Goal: Check status: Check status

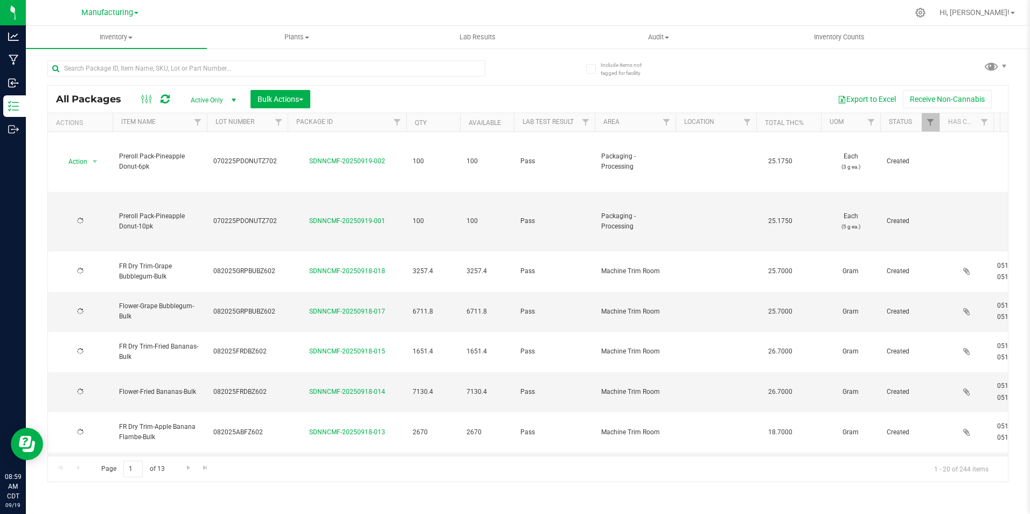
type input "[DATE]"
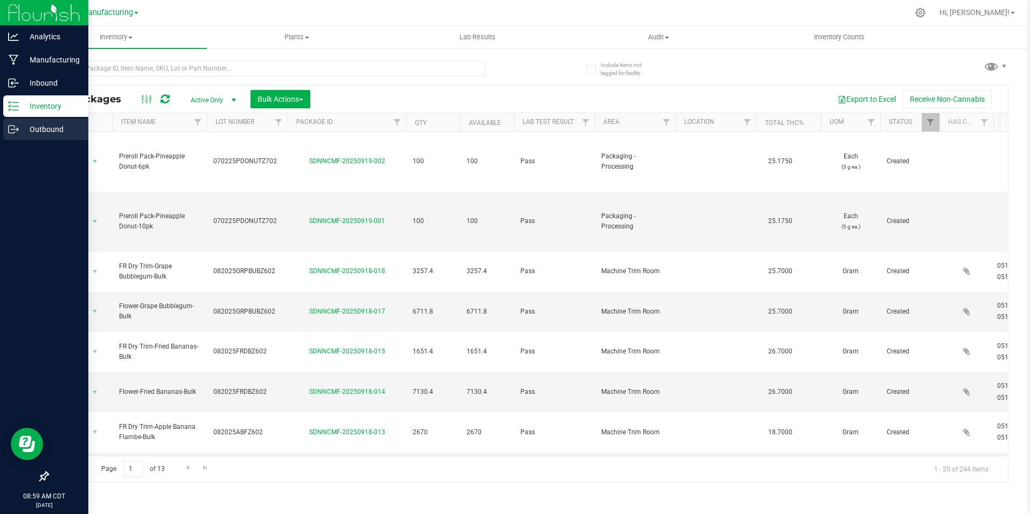
click at [36, 127] on p "Outbound" at bounding box center [51, 129] width 65 height 13
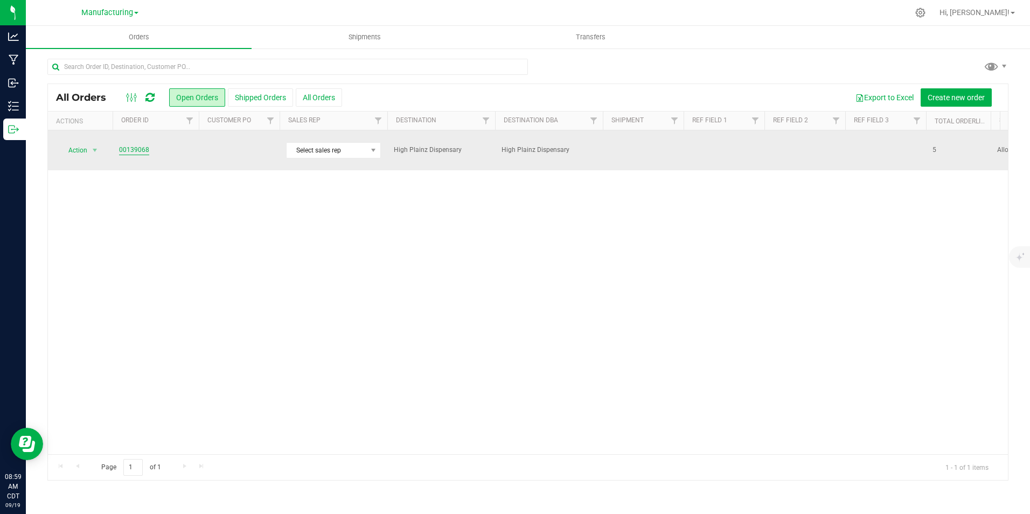
click at [136, 147] on link "00139068" at bounding box center [134, 150] width 30 height 10
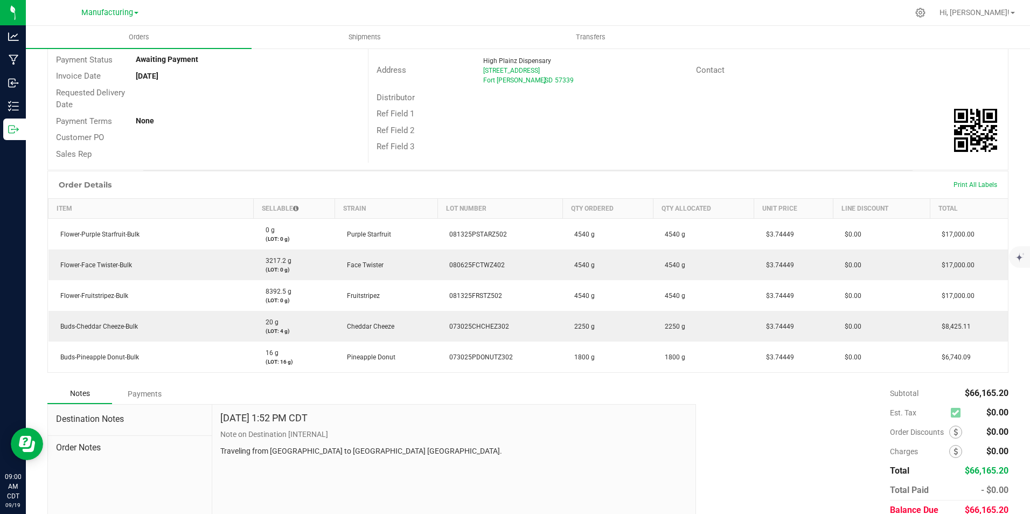
scroll to position [160, 0]
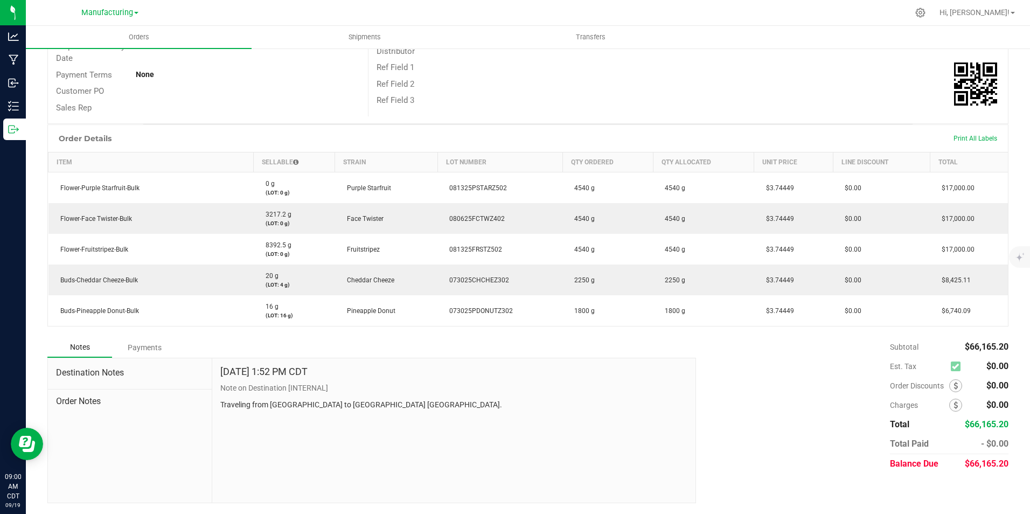
click at [141, 344] on div "Payments" at bounding box center [144, 347] width 65 height 19
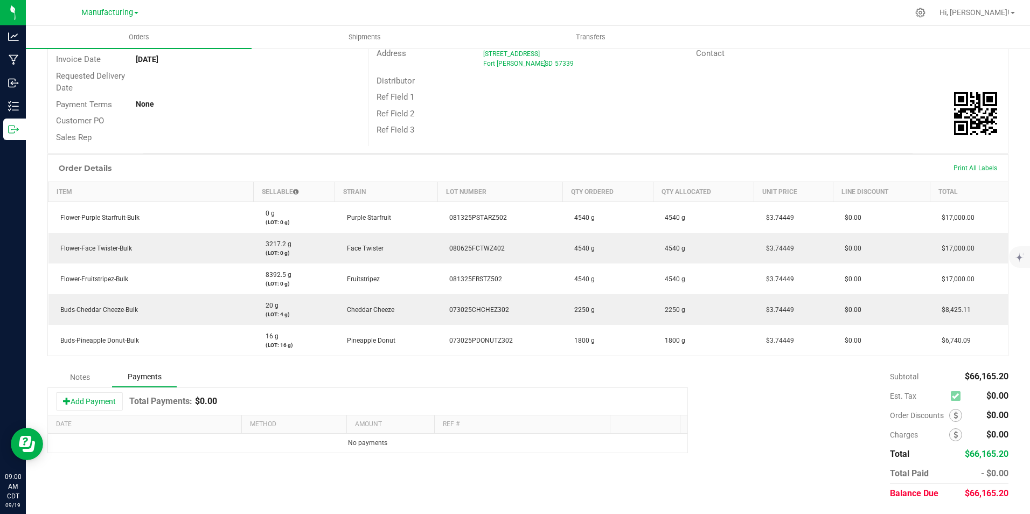
scroll to position [130, 0]
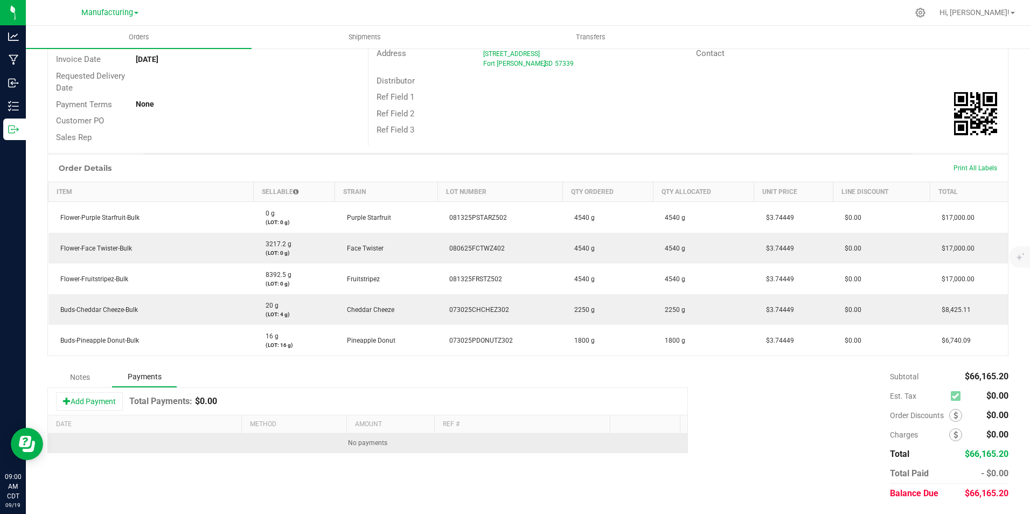
click at [558, 447] on td "No payments" at bounding box center [367, 443] width 639 height 19
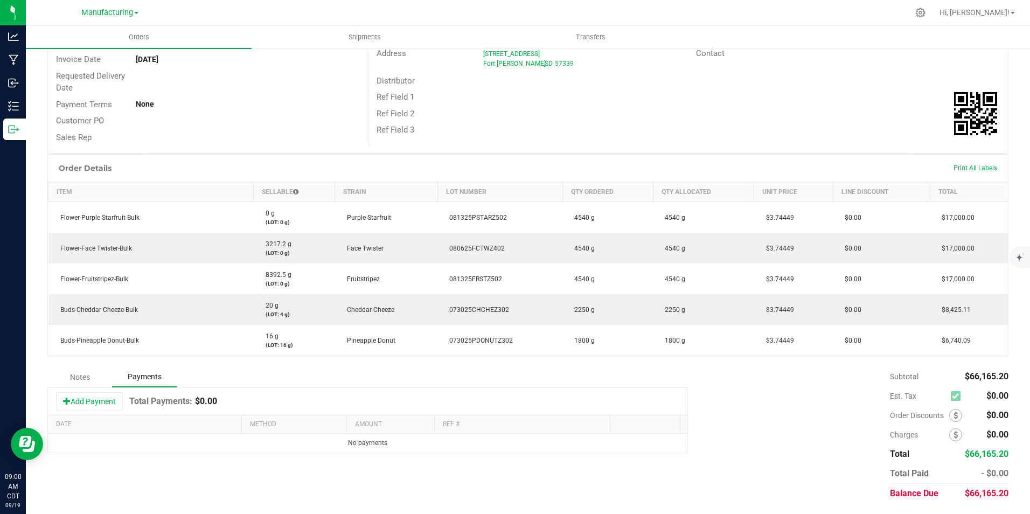
click at [88, 379] on div "Notes" at bounding box center [79, 376] width 65 height 19
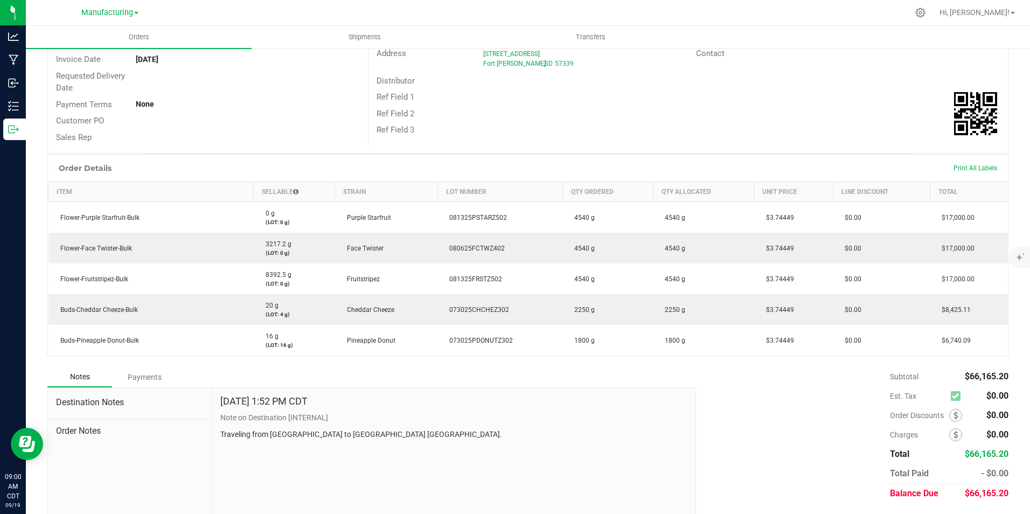
scroll to position [0, 0]
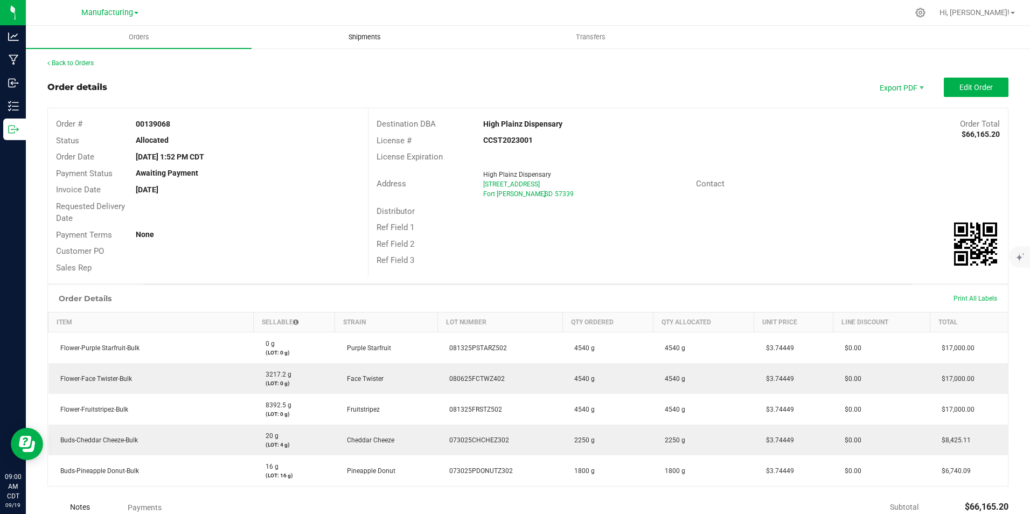
click at [369, 40] on span "Shipments" at bounding box center [364, 37] width 61 height 10
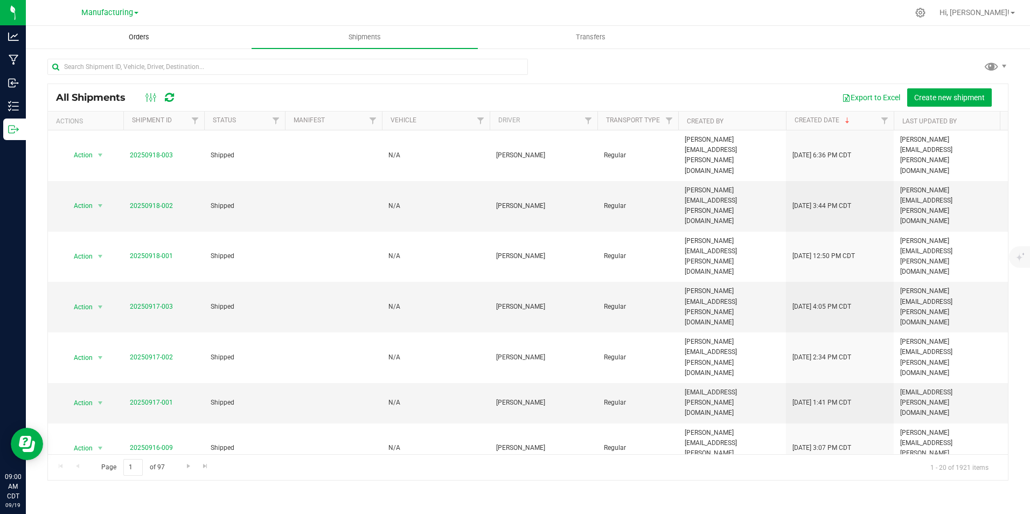
click at [137, 40] on span "Orders" at bounding box center [139, 37] width 50 height 10
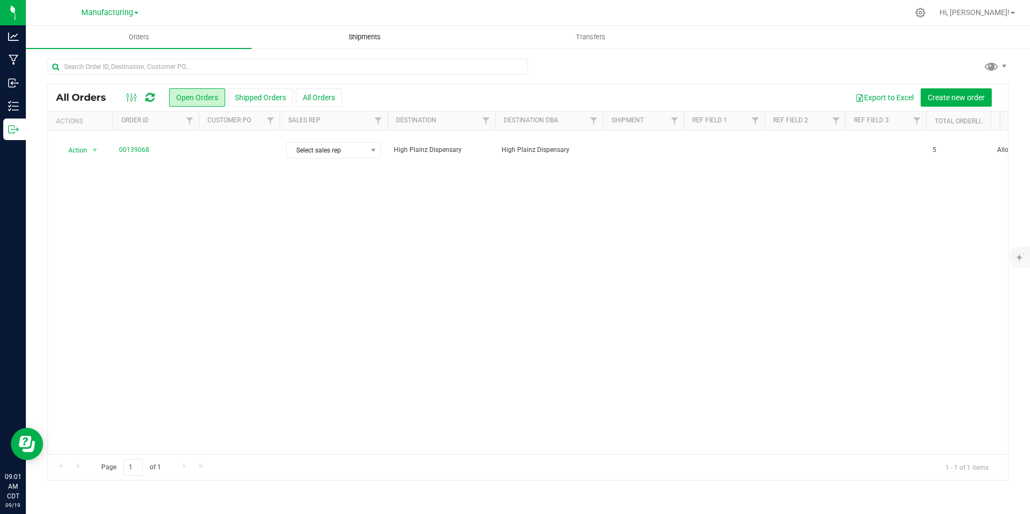
click at [373, 36] on span "Shipments" at bounding box center [364, 37] width 61 height 10
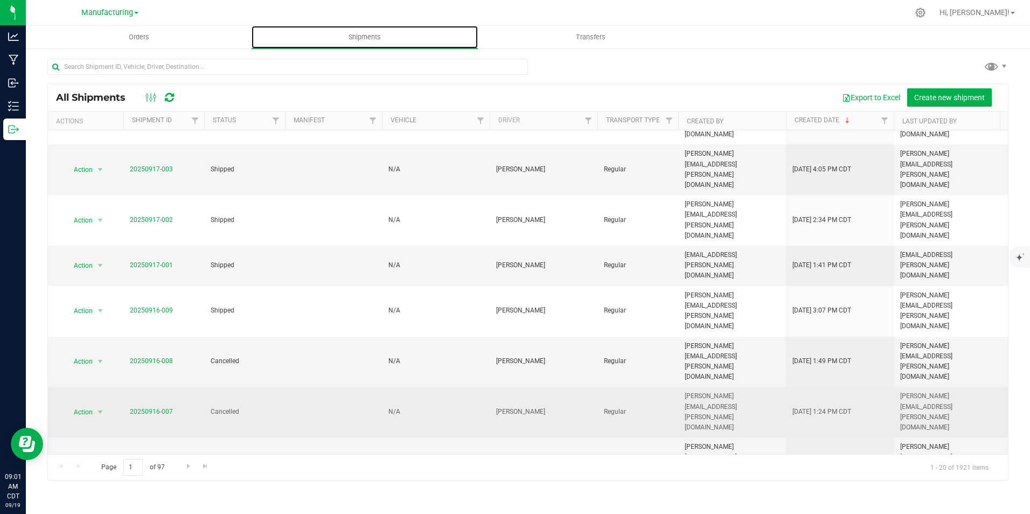
scroll to position [162, 0]
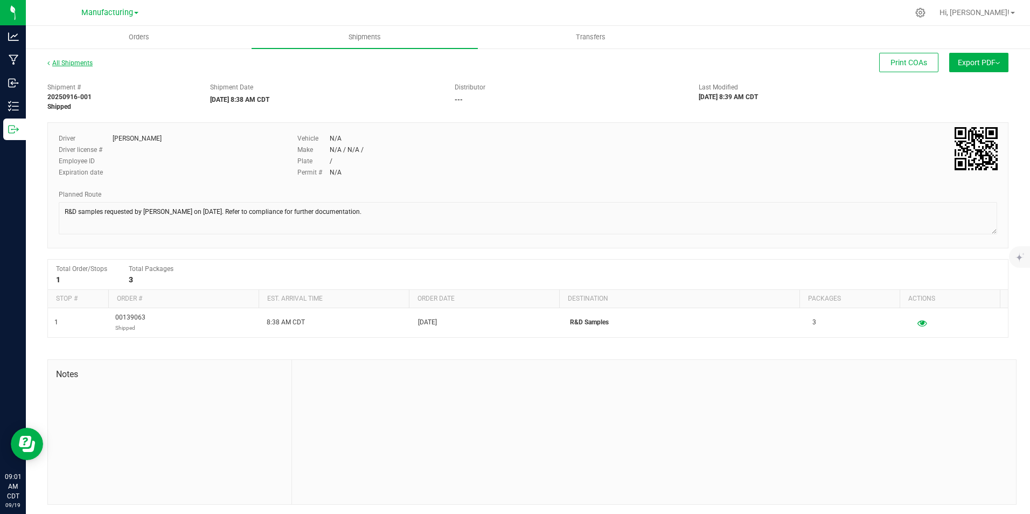
click at [48, 60] on icon at bounding box center [48, 63] width 2 height 6
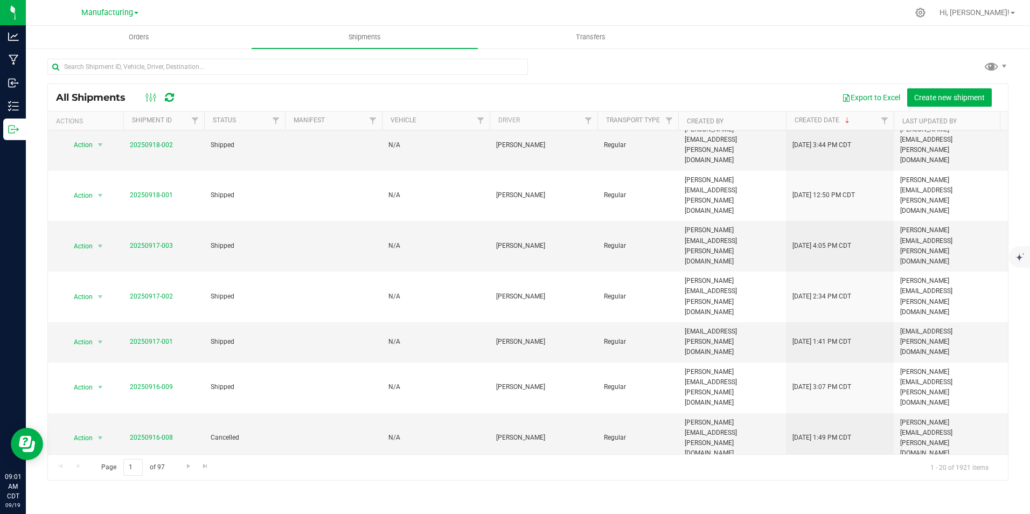
scroll to position [115, 0]
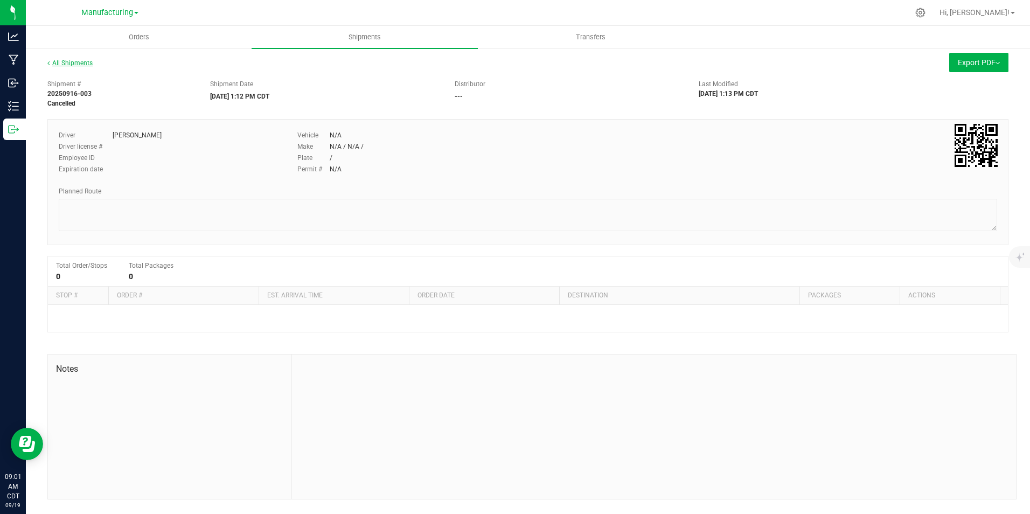
click at [64, 65] on link "All Shipments" at bounding box center [69, 63] width 45 height 8
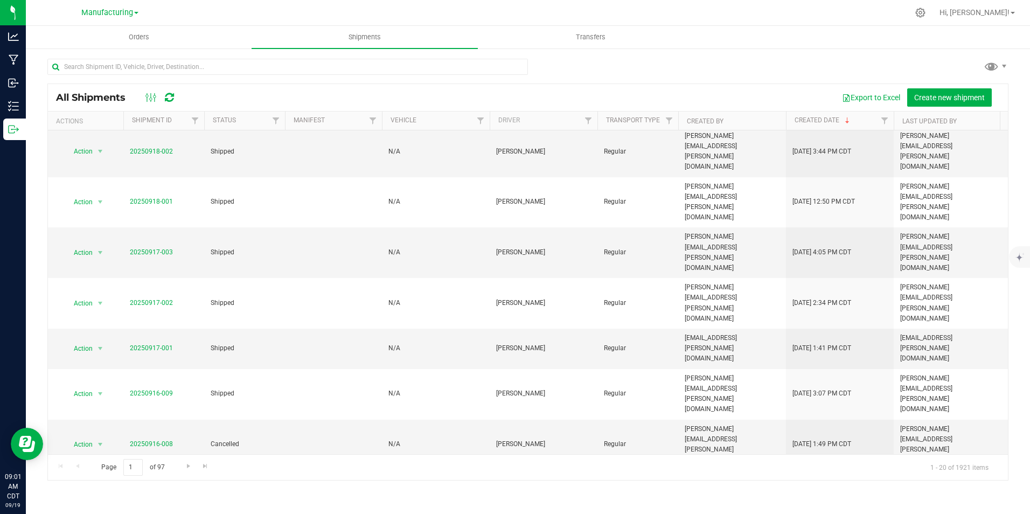
scroll to position [169, 0]
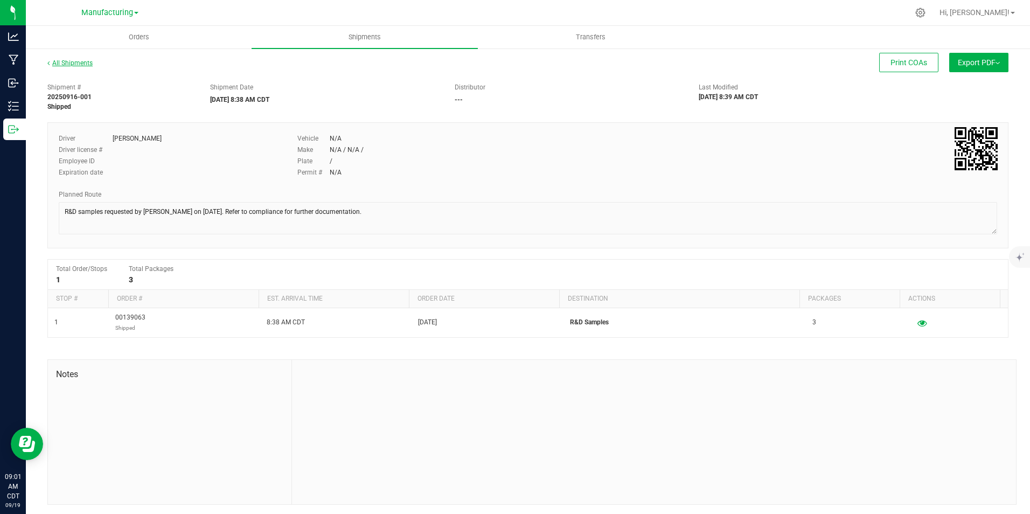
click at [76, 65] on link "All Shipments" at bounding box center [69, 63] width 45 height 8
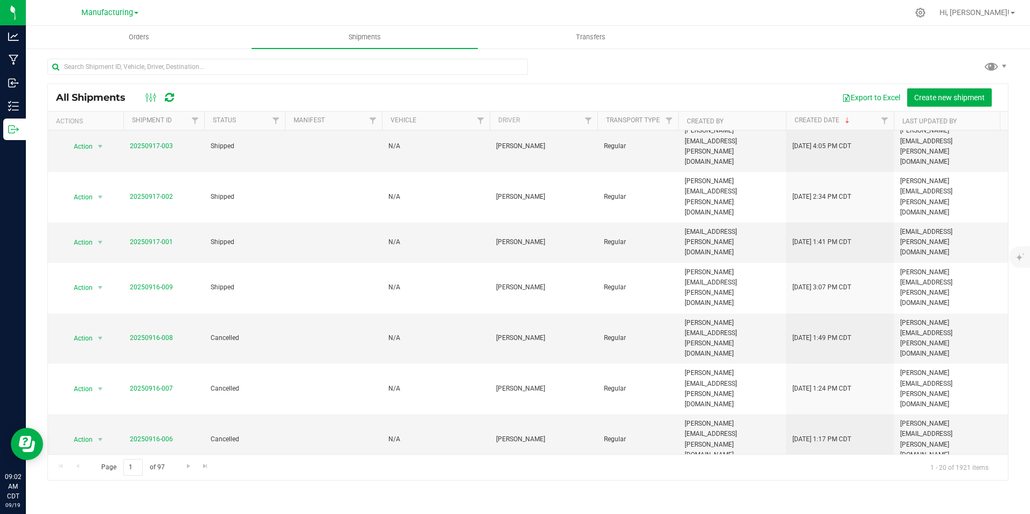
scroll to position [169, 0]
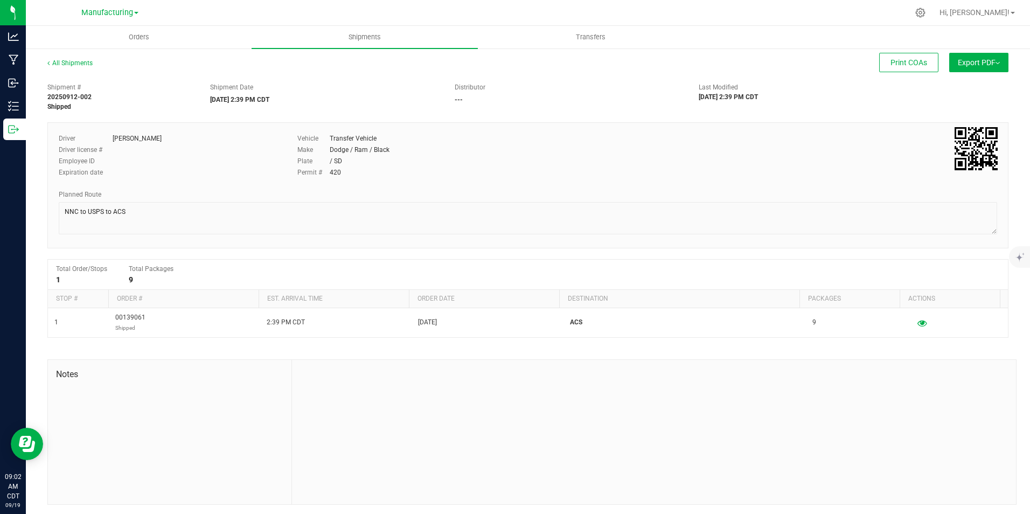
drag, startPoint x: 482, startPoint y: 377, endPoint x: 418, endPoint y: 406, distance: 69.9
click at [418, 403] on div at bounding box center [654, 432] width 724 height 144
click at [75, 64] on link "All Shipments" at bounding box center [69, 63] width 45 height 8
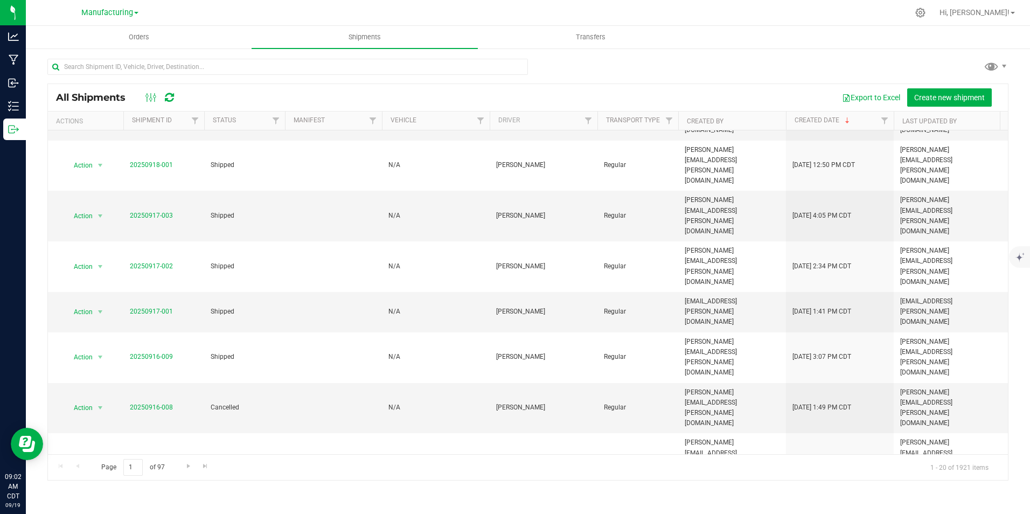
scroll to position [169, 0]
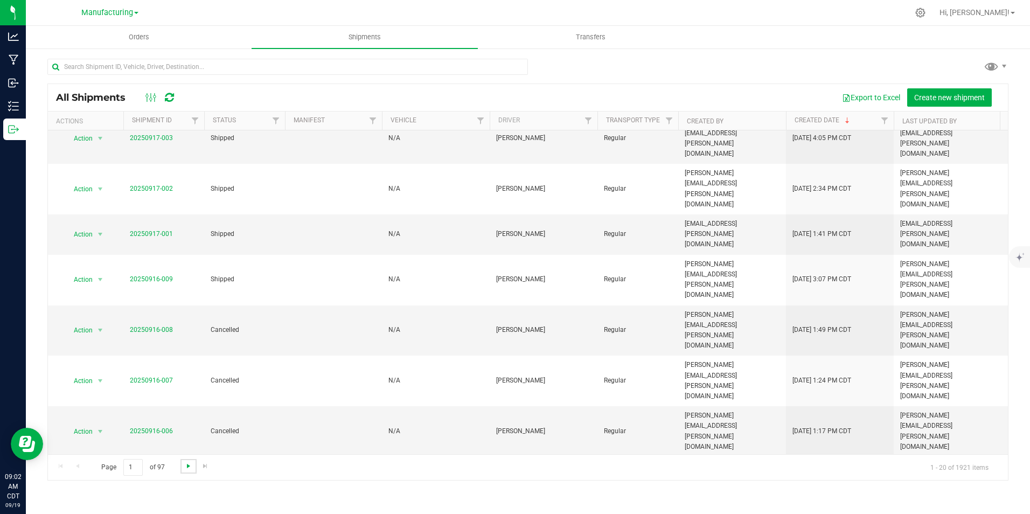
click at [189, 466] on span "Go to the next page" at bounding box center [188, 466] width 9 height 9
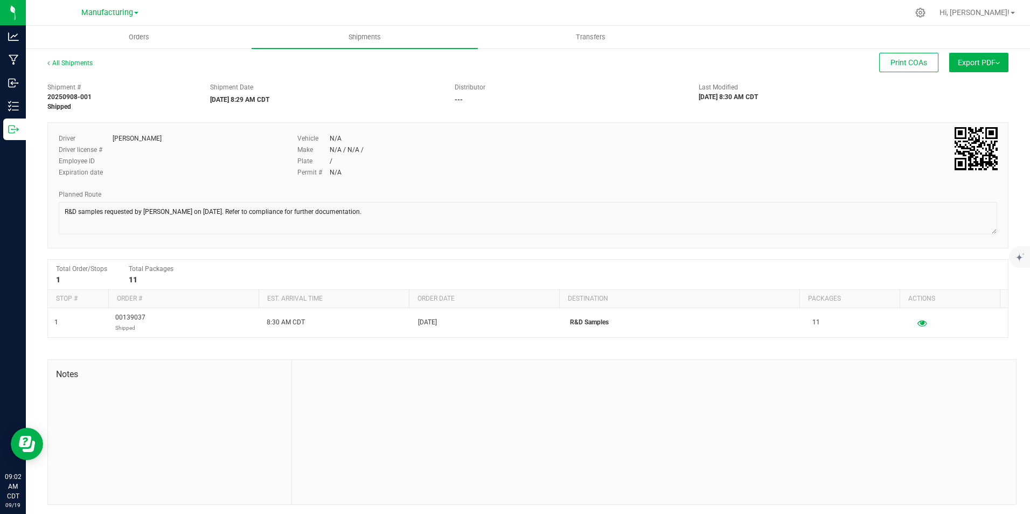
click at [69, 59] on div "All Shipments" at bounding box center [79, 66] width 65 height 16
click at [67, 62] on link "All Shipments" at bounding box center [69, 63] width 45 height 8
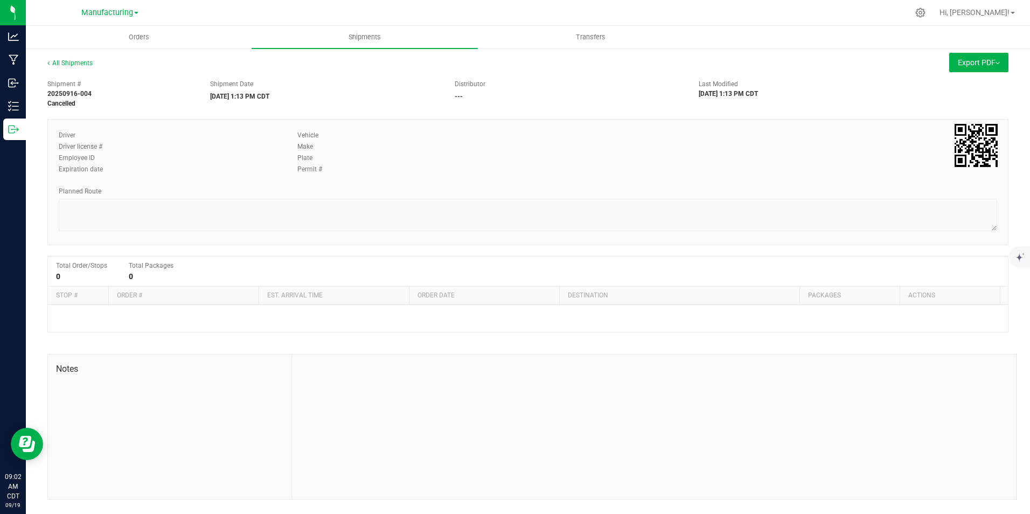
click at [207, 187] on div "Planned Route" at bounding box center [528, 191] width 938 height 10
drag, startPoint x: 207, startPoint y: 187, endPoint x: 157, endPoint y: 95, distance: 105.3
click at [171, 84] on span "Shipment #" at bounding box center [120, 84] width 147 height 10
click at [62, 61] on link "All Shipments" at bounding box center [69, 63] width 45 height 8
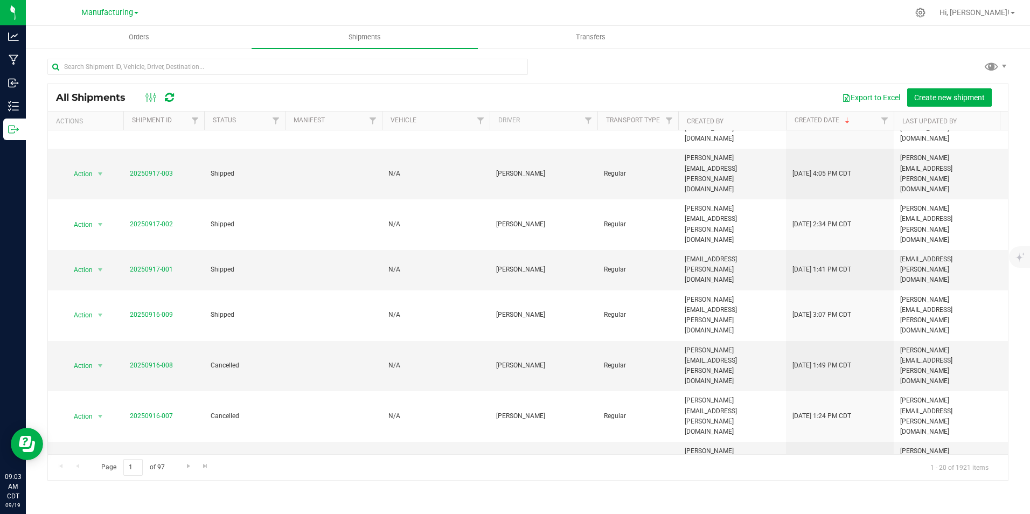
scroll to position [169, 0]
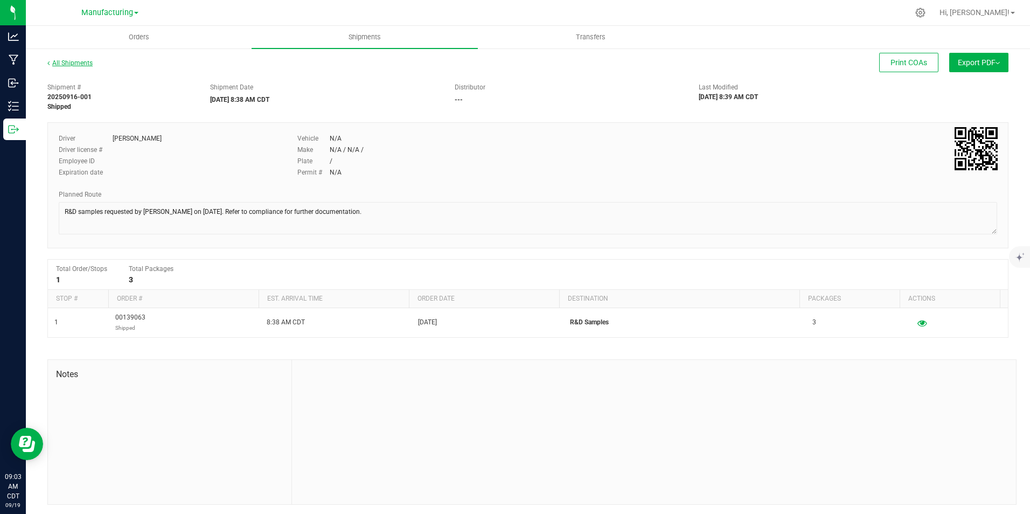
click at [79, 65] on link "All Shipments" at bounding box center [69, 63] width 45 height 8
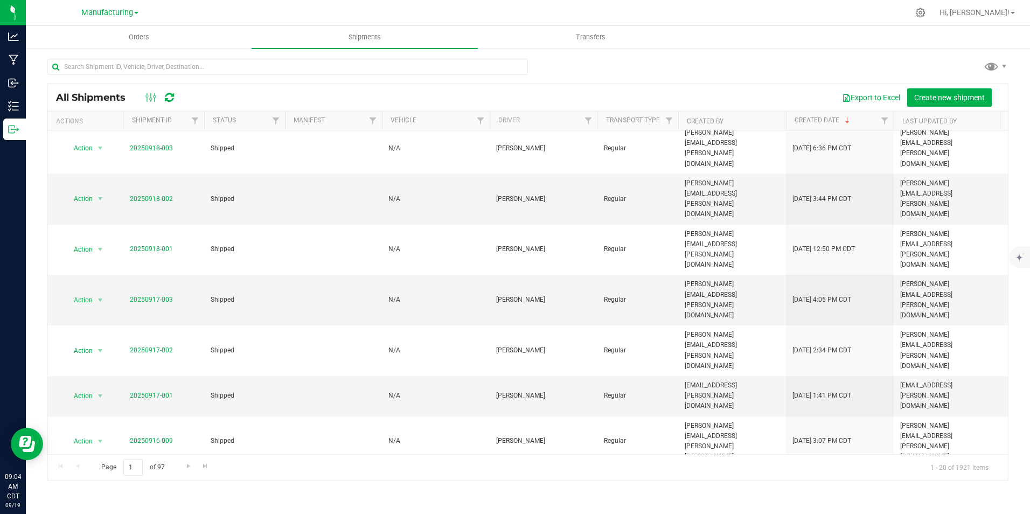
scroll to position [169, 0]
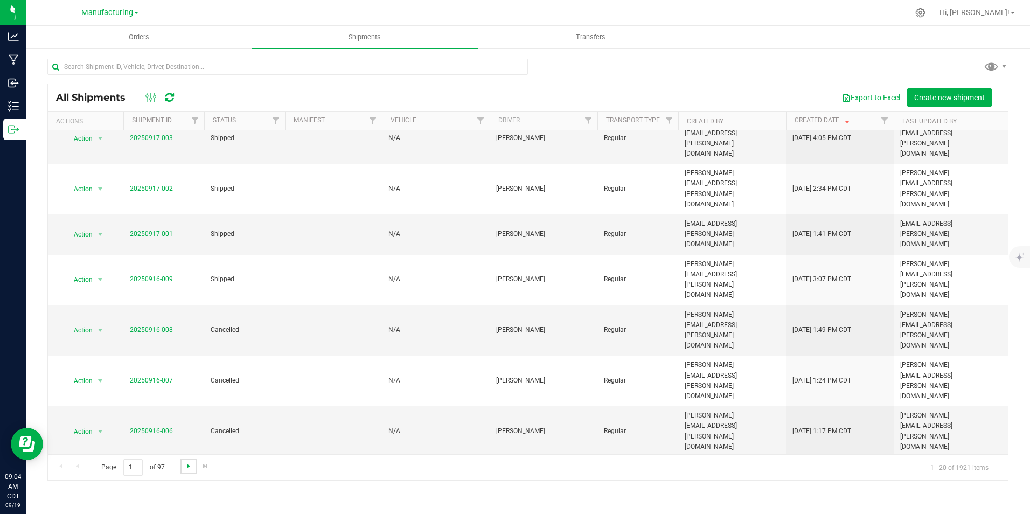
click at [186, 466] on span "Go to the next page" at bounding box center [188, 466] width 9 height 9
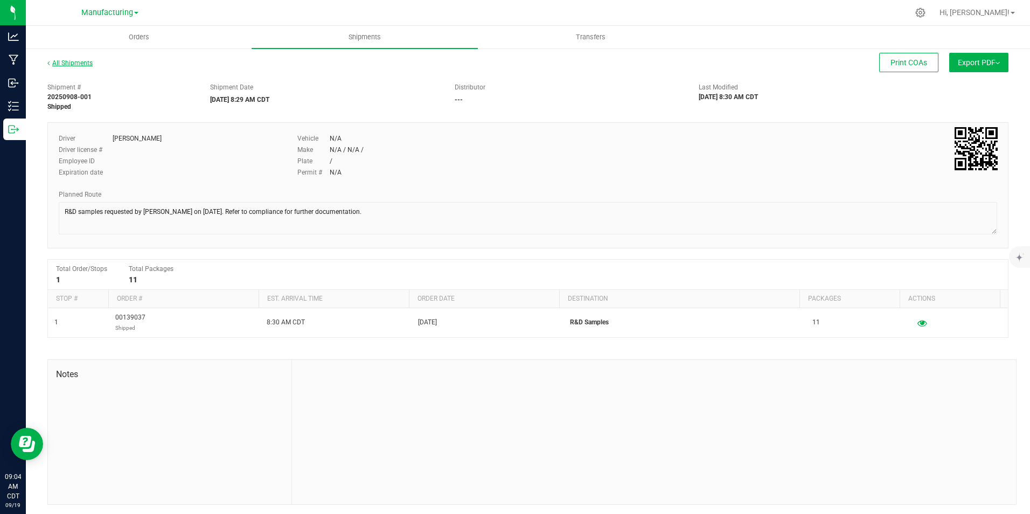
click at [62, 62] on link "All Shipments" at bounding box center [69, 63] width 45 height 8
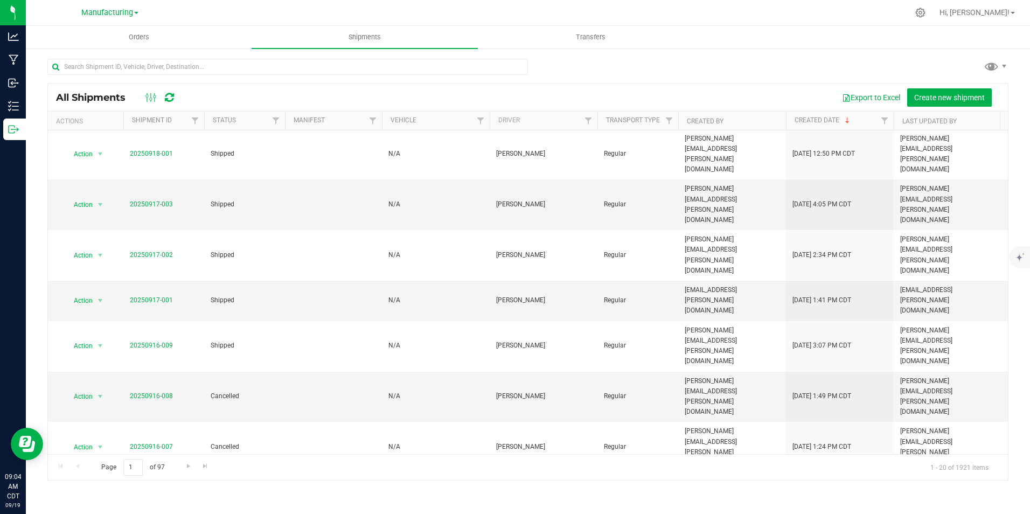
scroll to position [169, 0]
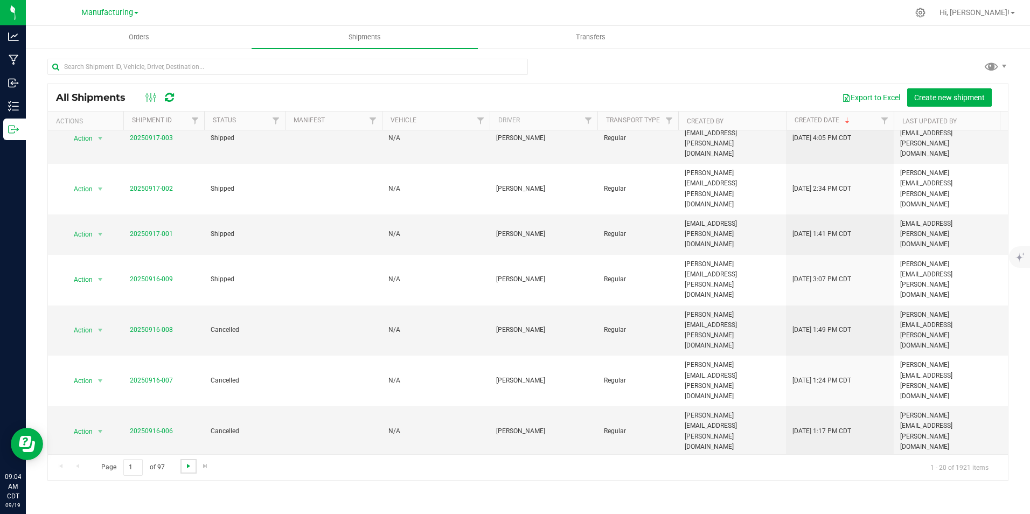
click at [189, 469] on span "Go to the next page" at bounding box center [188, 466] width 9 height 9
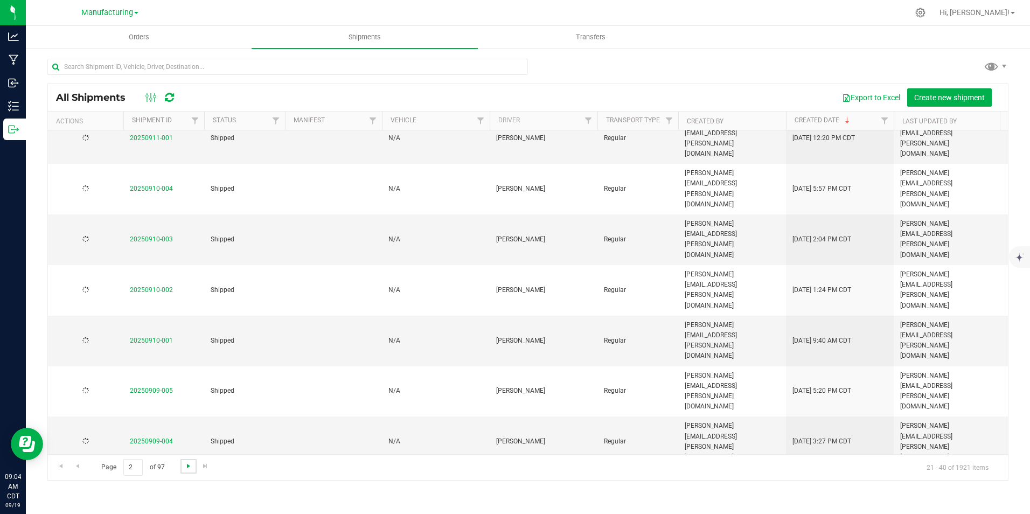
scroll to position [0, 0]
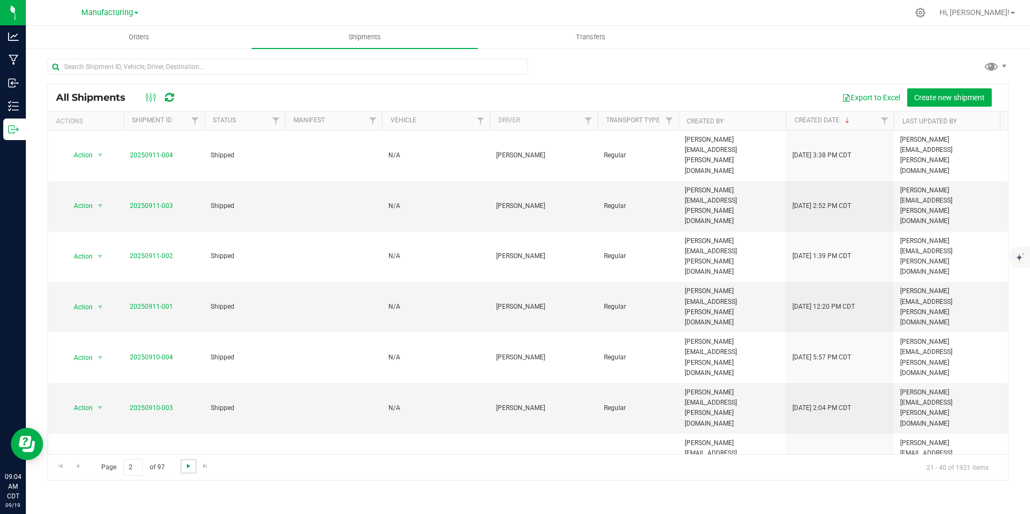
click at [188, 468] on span "Go to the next page" at bounding box center [188, 466] width 9 height 9
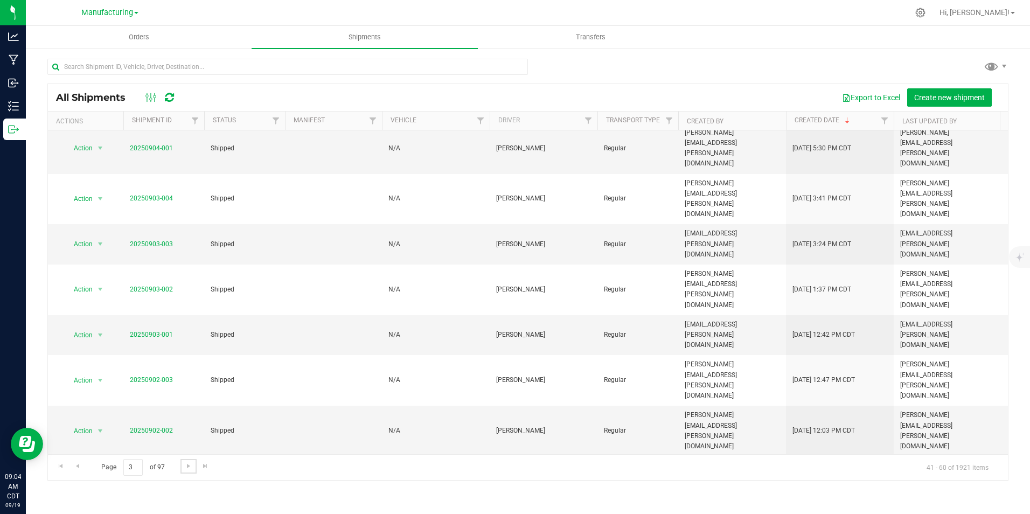
scroll to position [169, 0]
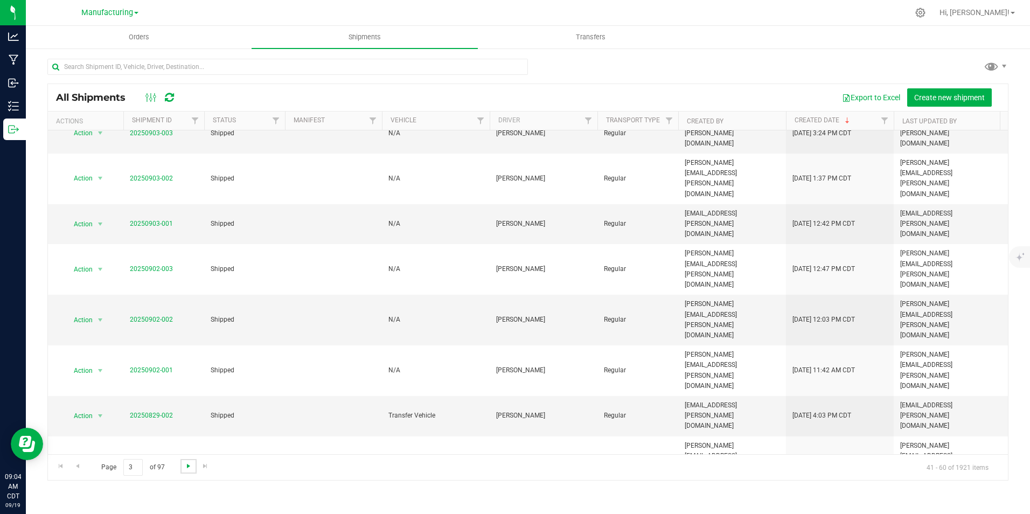
click at [185, 466] on span "Go to the next page" at bounding box center [188, 466] width 9 height 9
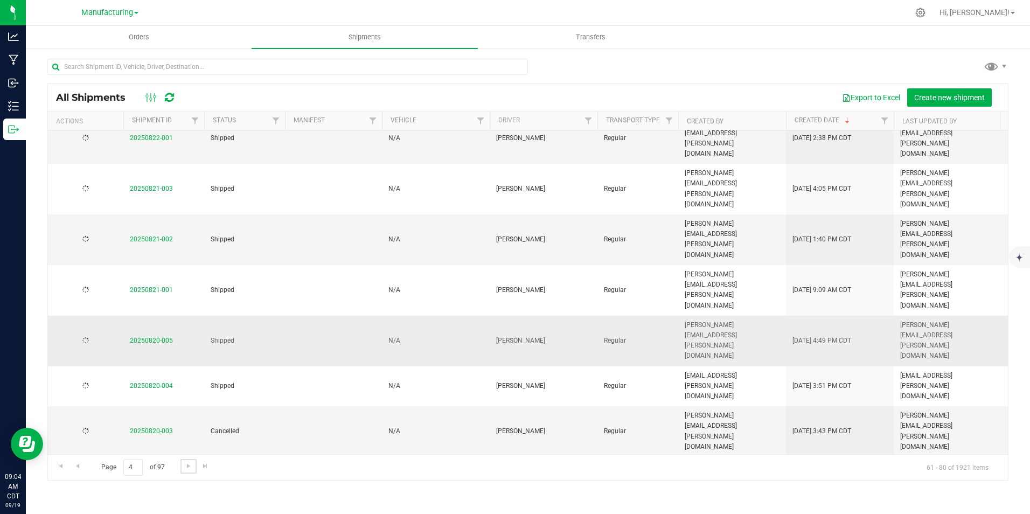
scroll to position [0, 0]
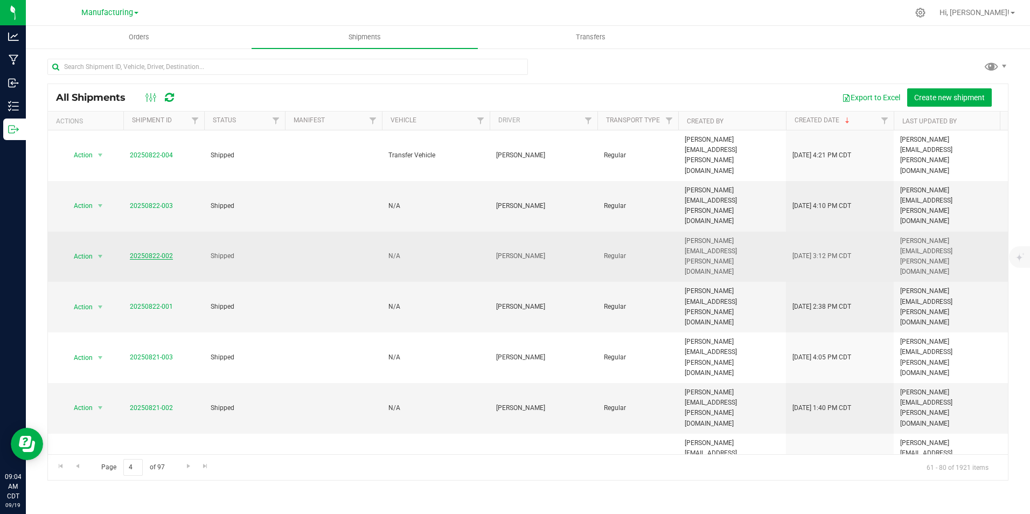
click at [154, 252] on link "20250822-002" at bounding box center [151, 256] width 43 height 8
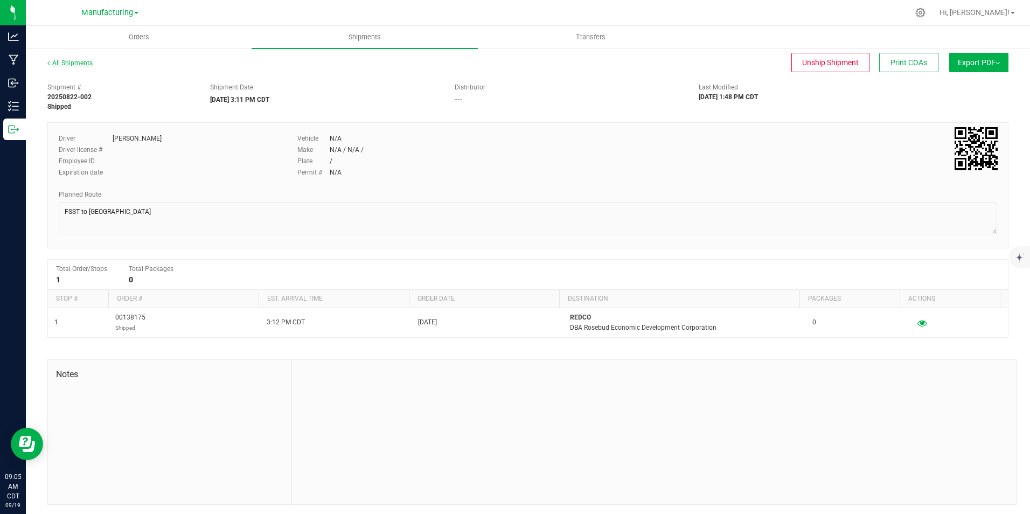
click at [78, 65] on link "All Shipments" at bounding box center [69, 63] width 45 height 8
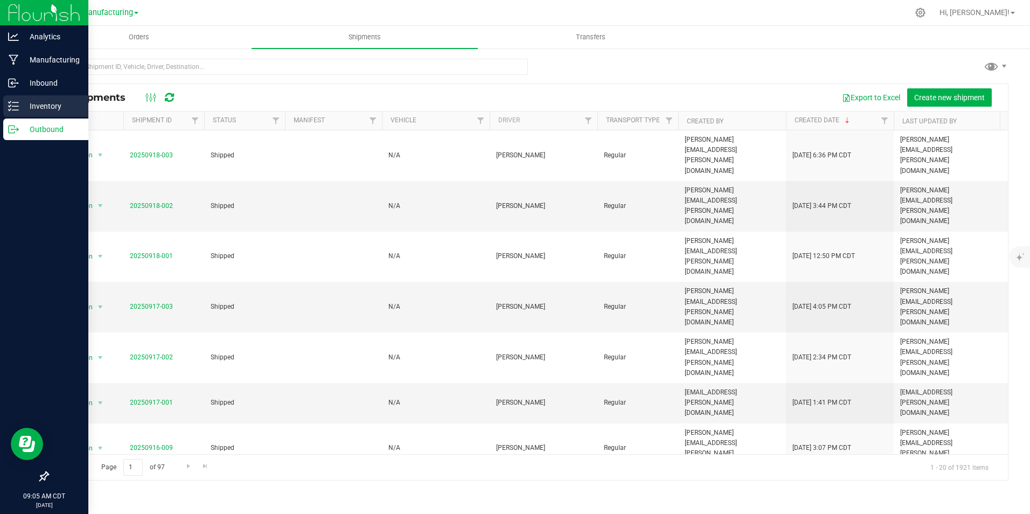
click at [27, 101] on p "Inventory" at bounding box center [51, 106] width 65 height 13
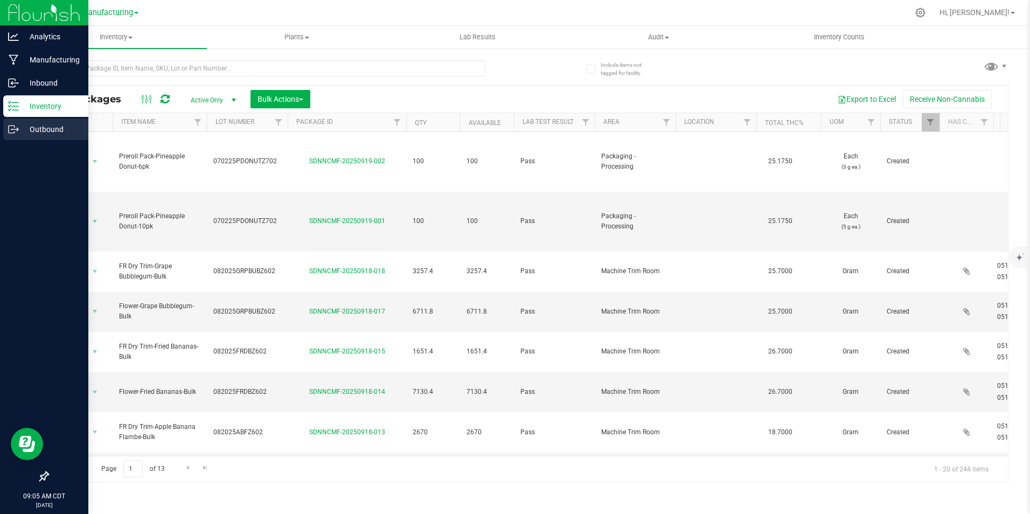
click at [48, 129] on p "Outbound" at bounding box center [51, 129] width 65 height 13
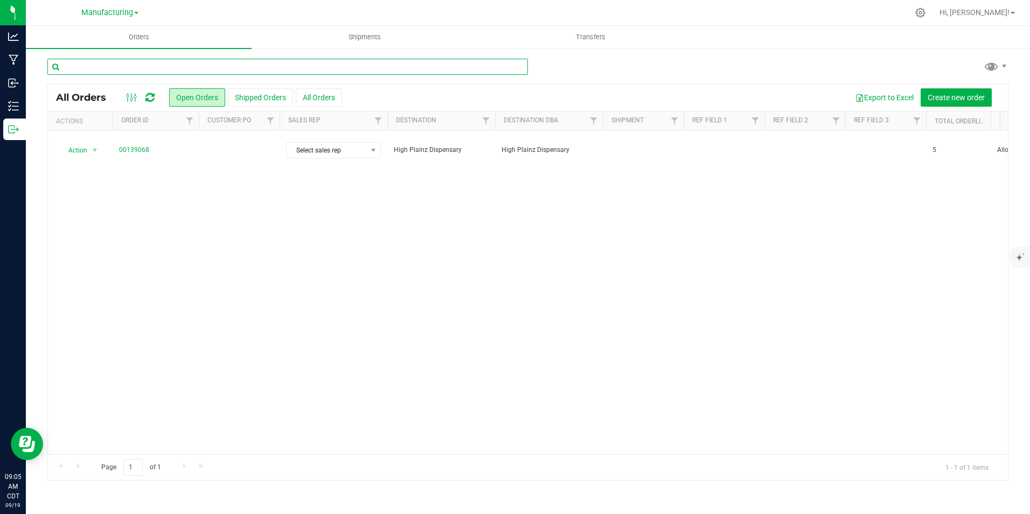
click at [267, 69] on input "text" at bounding box center [287, 67] width 480 height 16
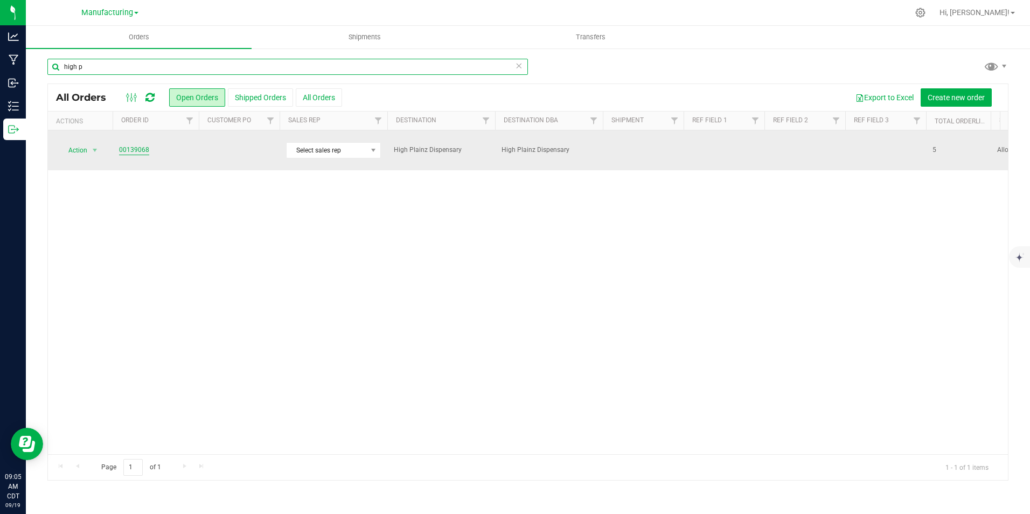
type input "high p"
click at [140, 145] on link "00139068" at bounding box center [134, 150] width 30 height 10
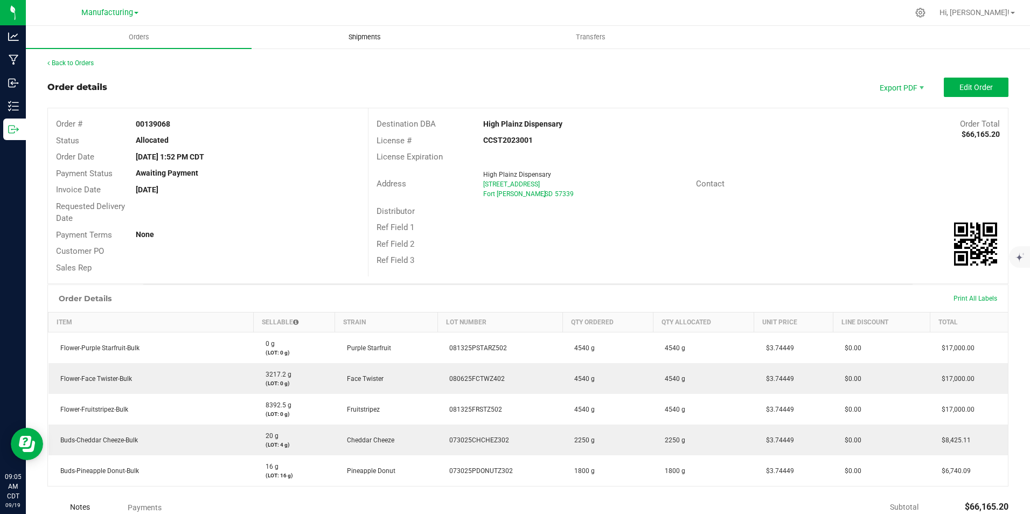
click at [377, 37] on span "Shipments" at bounding box center [364, 37] width 61 height 10
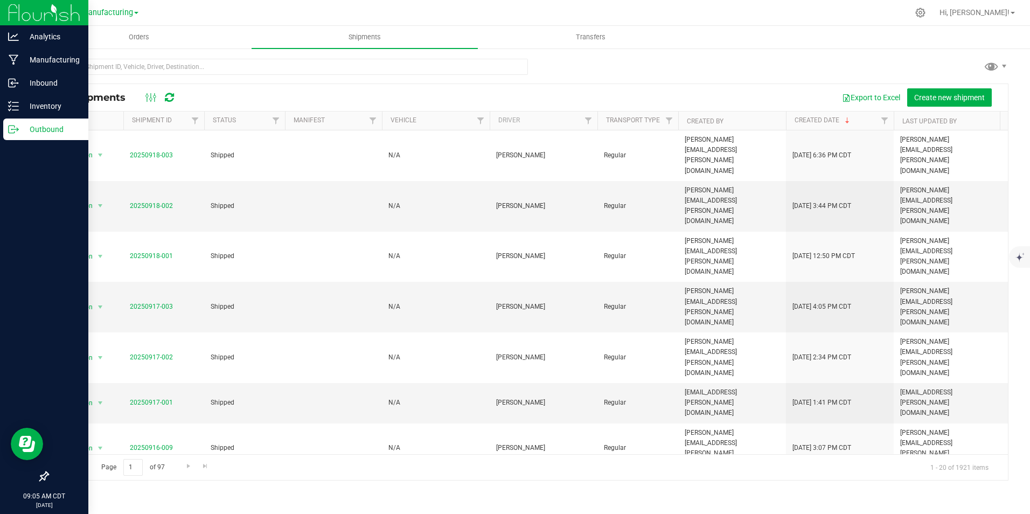
click at [42, 127] on p "Outbound" at bounding box center [51, 129] width 65 height 13
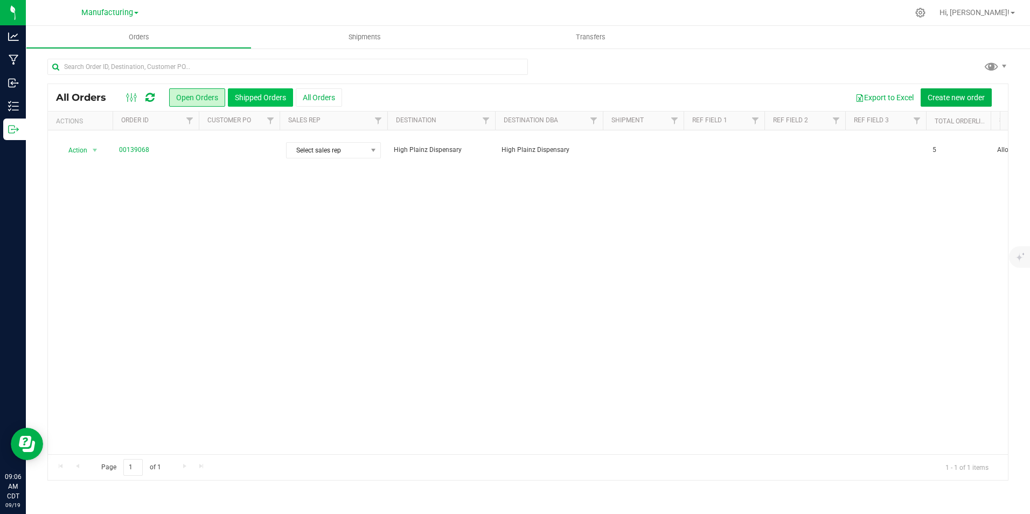
click at [273, 94] on button "Shipped Orders" at bounding box center [260, 97] width 65 height 18
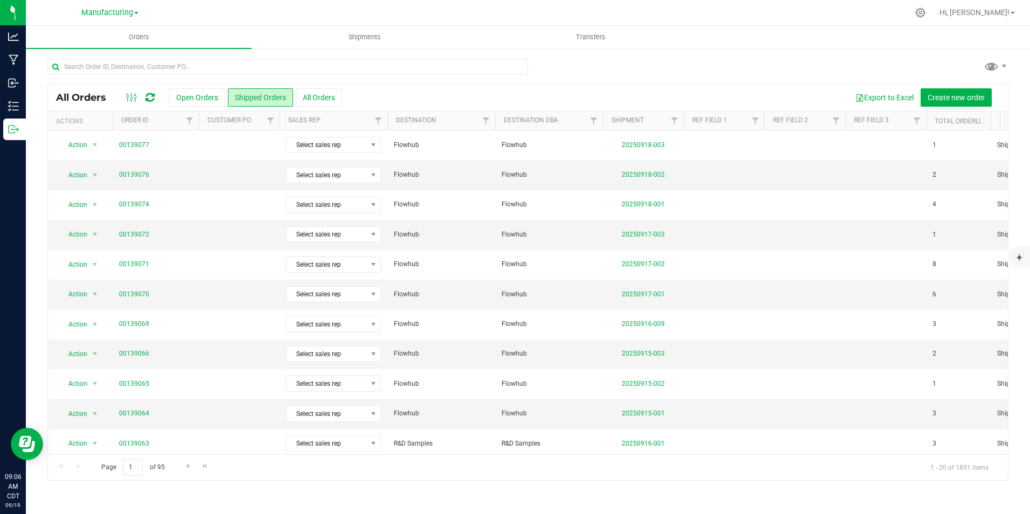
scroll to position [281, 0]
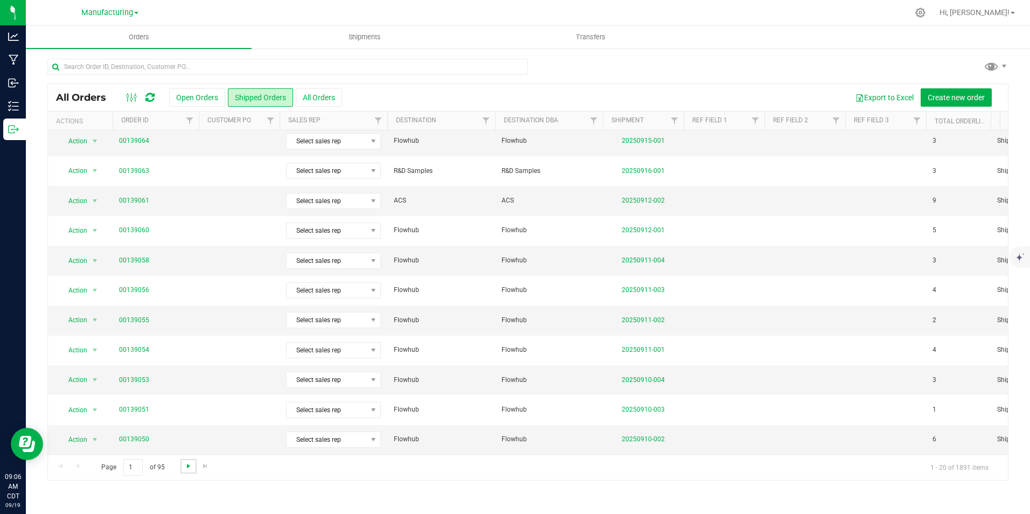
click at [186, 467] on span "Go to the next page" at bounding box center [188, 466] width 9 height 9
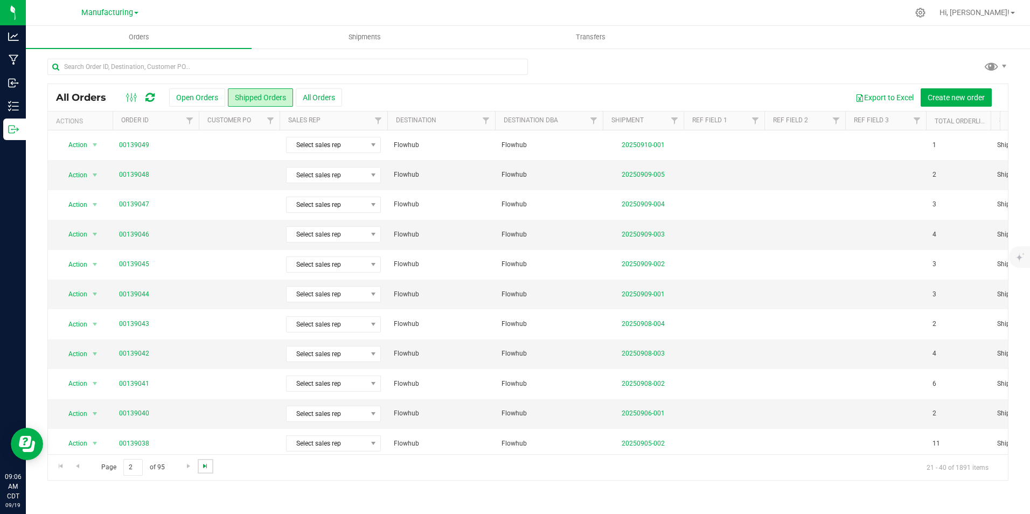
click at [203, 468] on span "Go to the last page" at bounding box center [205, 466] width 9 height 9
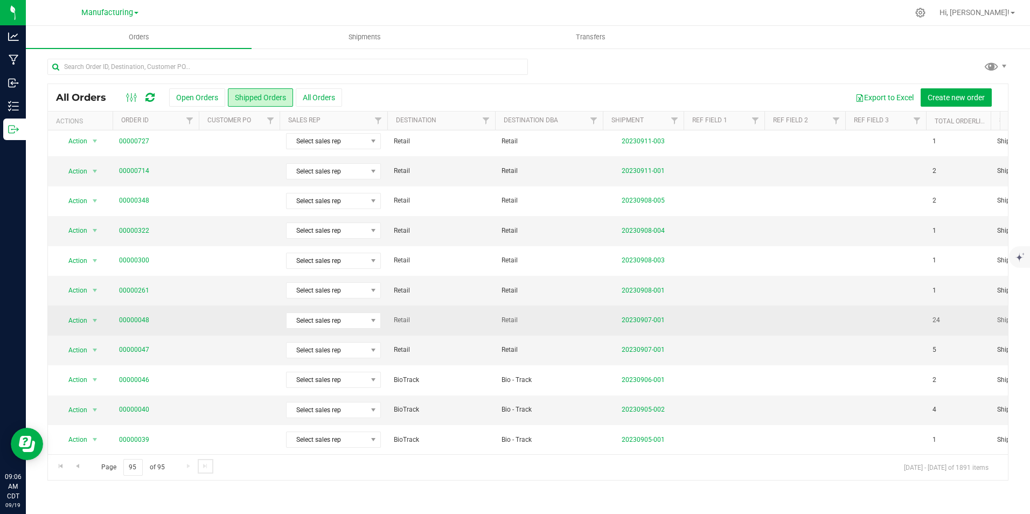
scroll to position [12, 0]
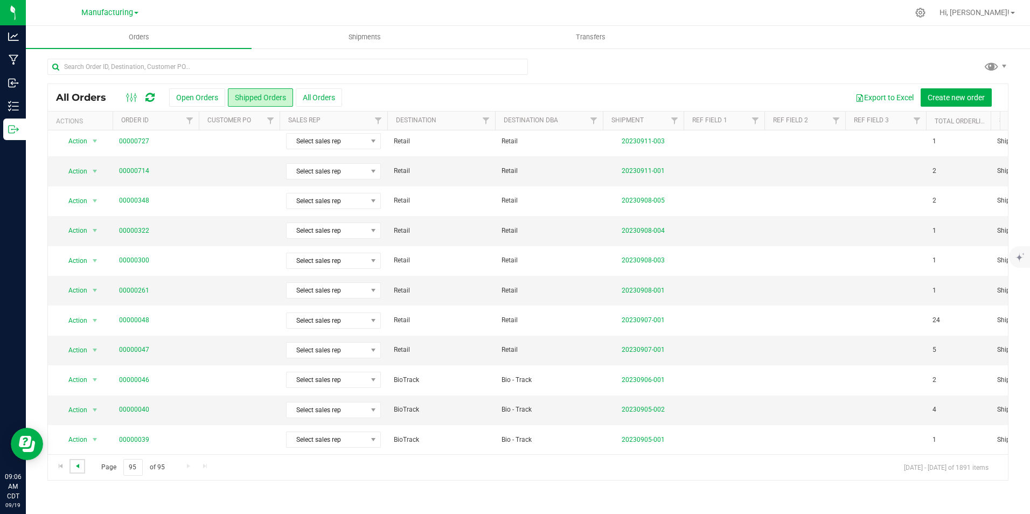
click at [78, 470] on span "Go to the previous page" at bounding box center [77, 466] width 9 height 9
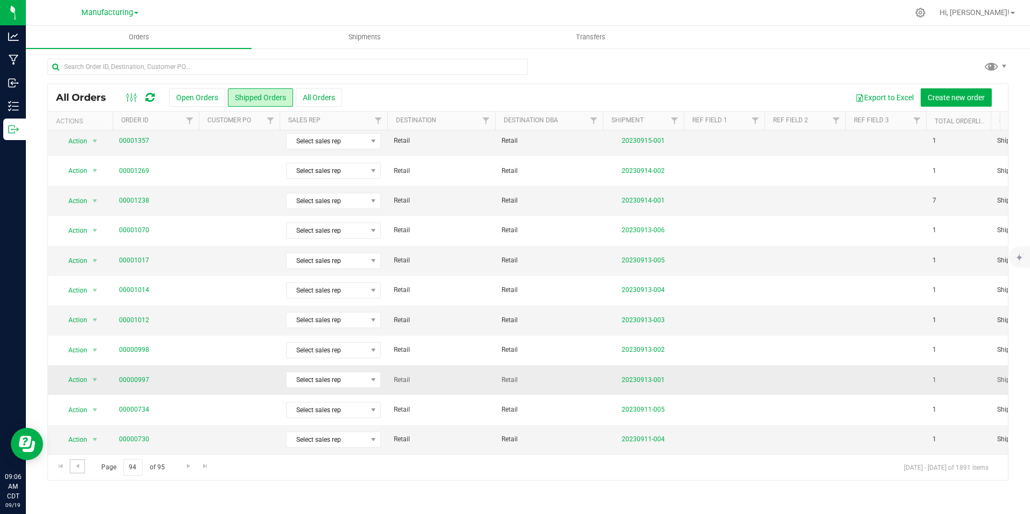
scroll to position [0, 0]
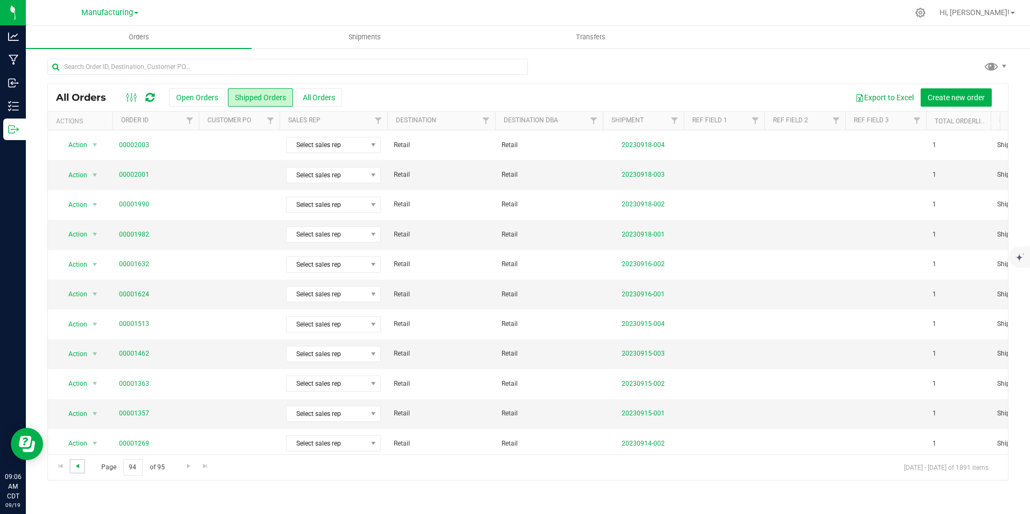
click at [78, 470] on span "Go to the previous page" at bounding box center [77, 466] width 9 height 9
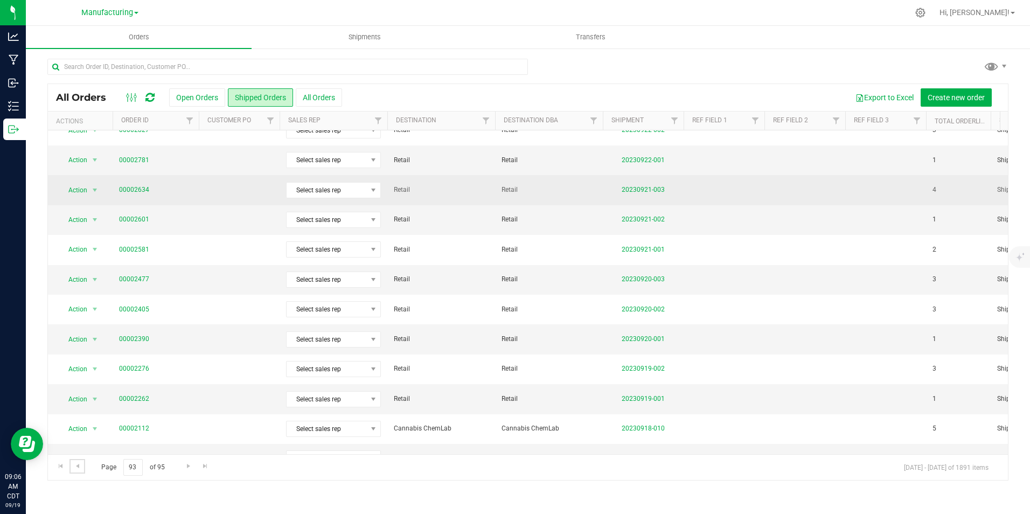
scroll to position [281, 0]
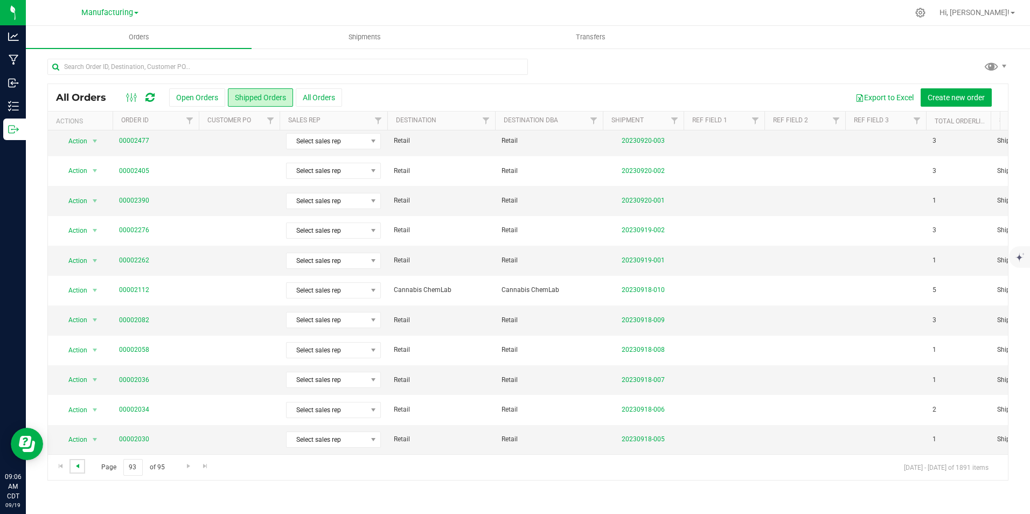
click at [76, 469] on span "Go to the previous page" at bounding box center [77, 466] width 9 height 9
click at [137, 315] on link "00003936" at bounding box center [134, 320] width 30 height 10
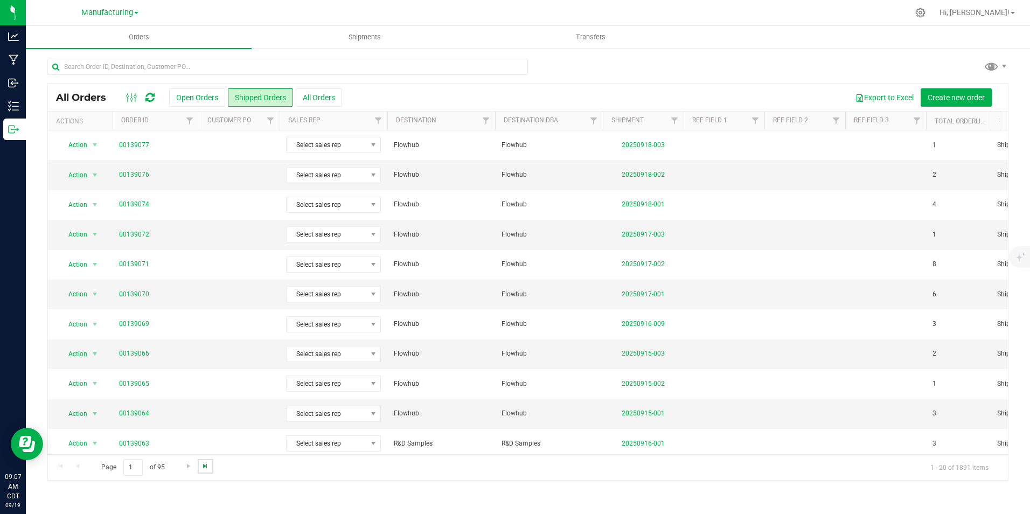
click at [202, 467] on span "Go to the last page" at bounding box center [205, 466] width 9 height 9
click at [79, 469] on span "Go to the previous page" at bounding box center [77, 466] width 9 height 9
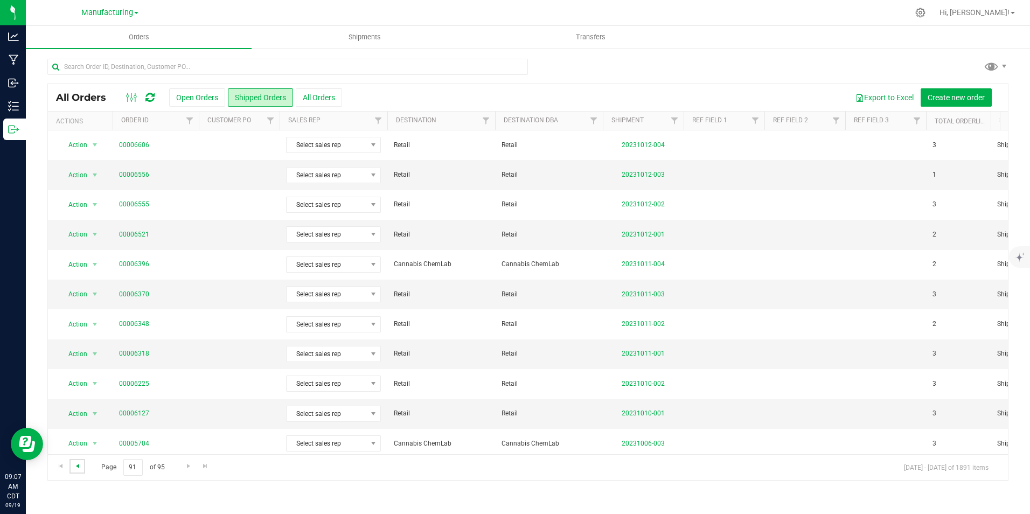
click at [75, 468] on span "Go to the previous page" at bounding box center [77, 466] width 9 height 9
click at [82, 468] on link "Go to the previous page" at bounding box center [77, 466] width 16 height 15
click at [78, 468] on span "Go to the previous page" at bounding box center [77, 466] width 9 height 9
click at [190, 470] on link "Go to the next page" at bounding box center [188, 466] width 16 height 15
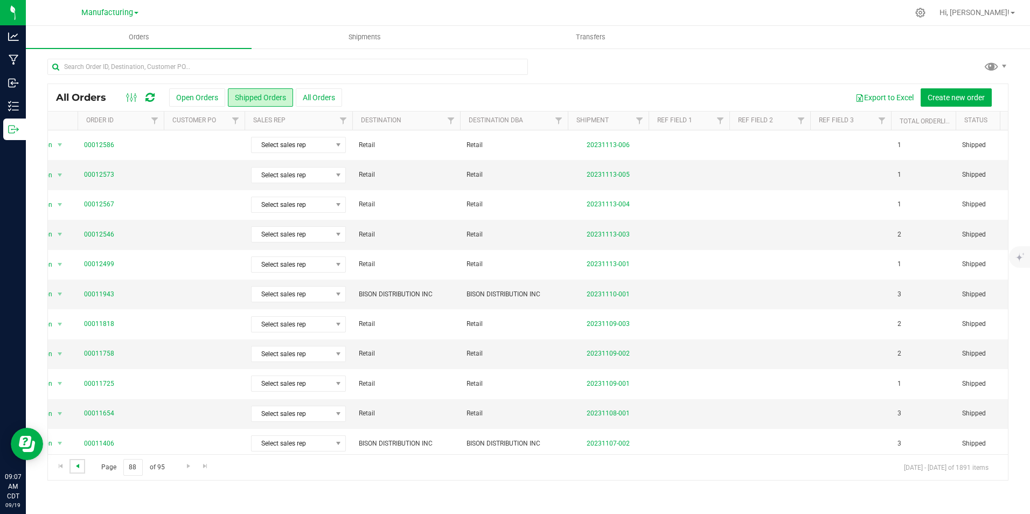
click at [79, 469] on span "Go to the previous page" at bounding box center [77, 466] width 9 height 9
click at [80, 470] on link "Go to the previous page" at bounding box center [77, 466] width 16 height 15
click at [80, 470] on span "Go to the previous page" at bounding box center [77, 466] width 9 height 9
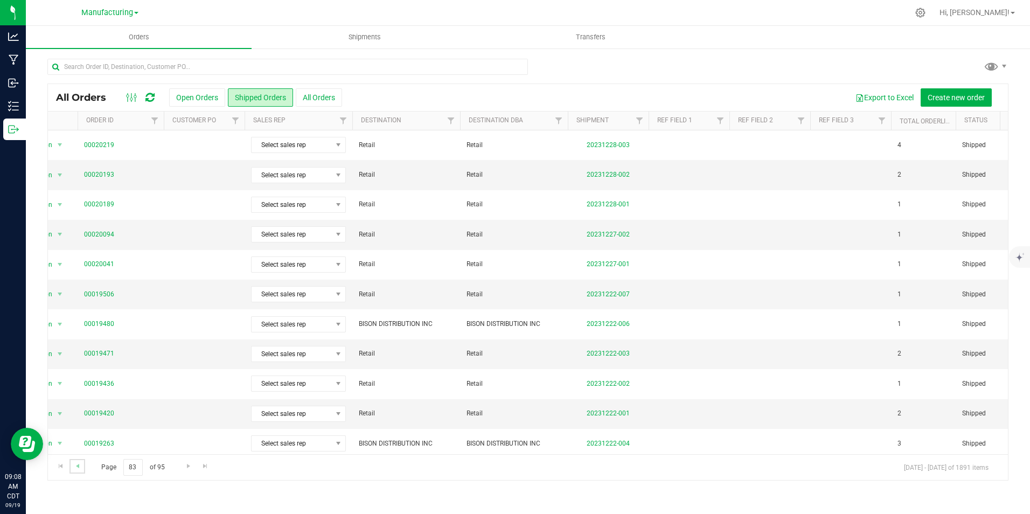
click at [80, 470] on span "Go to the previous page" at bounding box center [77, 466] width 9 height 9
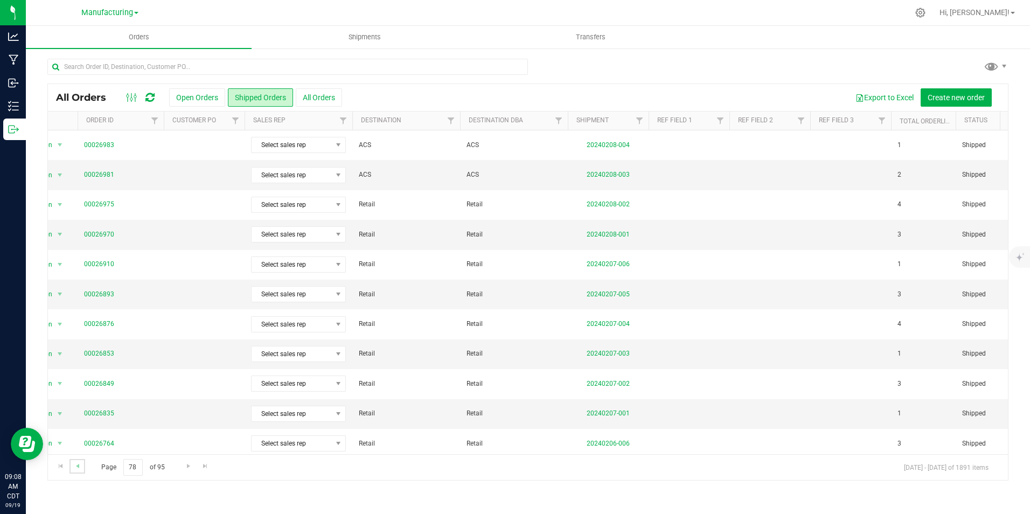
click at [80, 470] on span "Go to the previous page" at bounding box center [77, 466] width 9 height 9
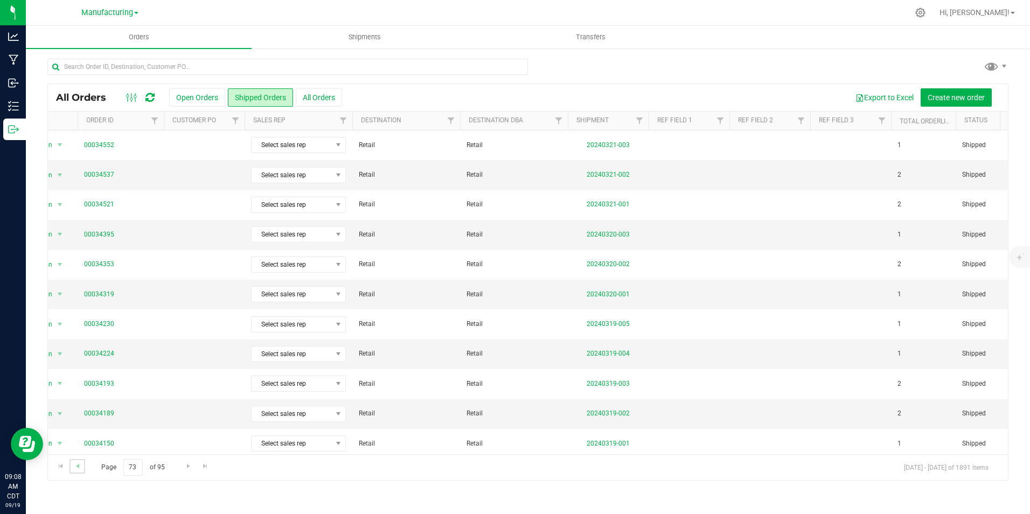
click at [80, 470] on span "Go to the previous page" at bounding box center [77, 466] width 9 height 9
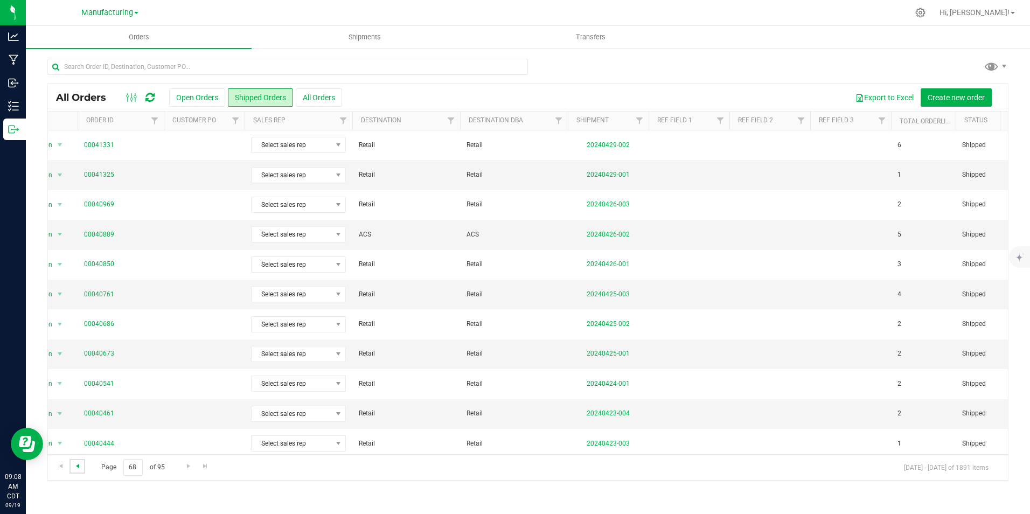
click at [80, 469] on span "Go to the previous page" at bounding box center [77, 466] width 9 height 9
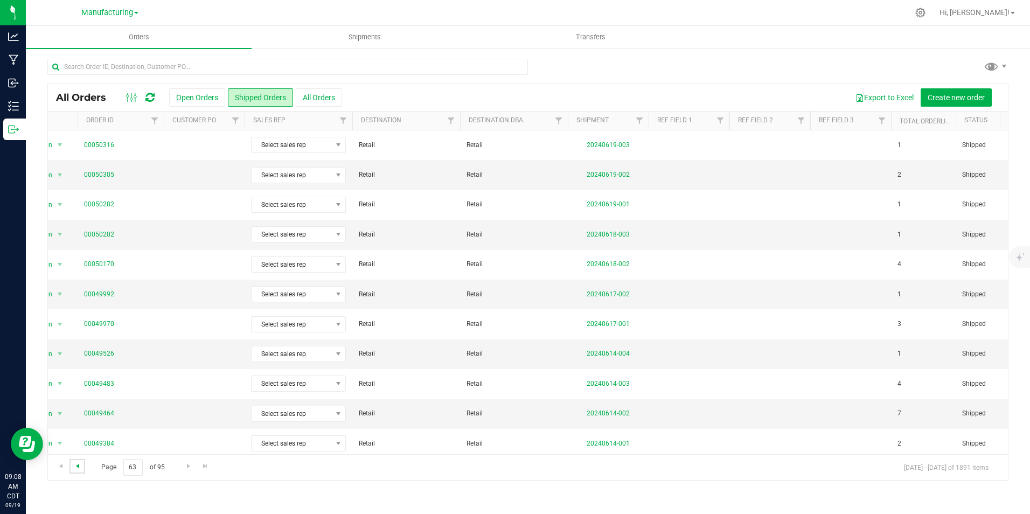
click at [80, 469] on span "Go to the previous page" at bounding box center [77, 466] width 9 height 9
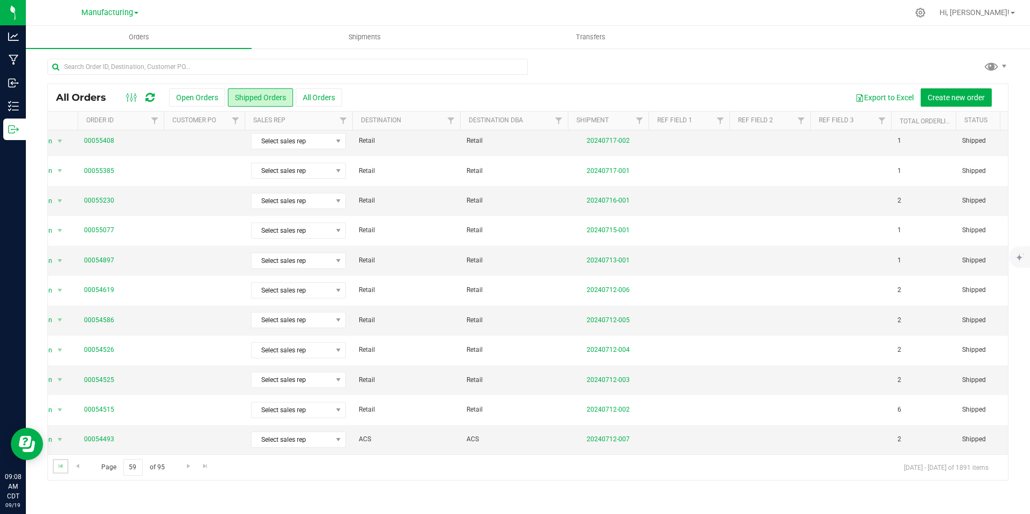
click at [58, 472] on link "Go to the first page" at bounding box center [61, 466] width 16 height 15
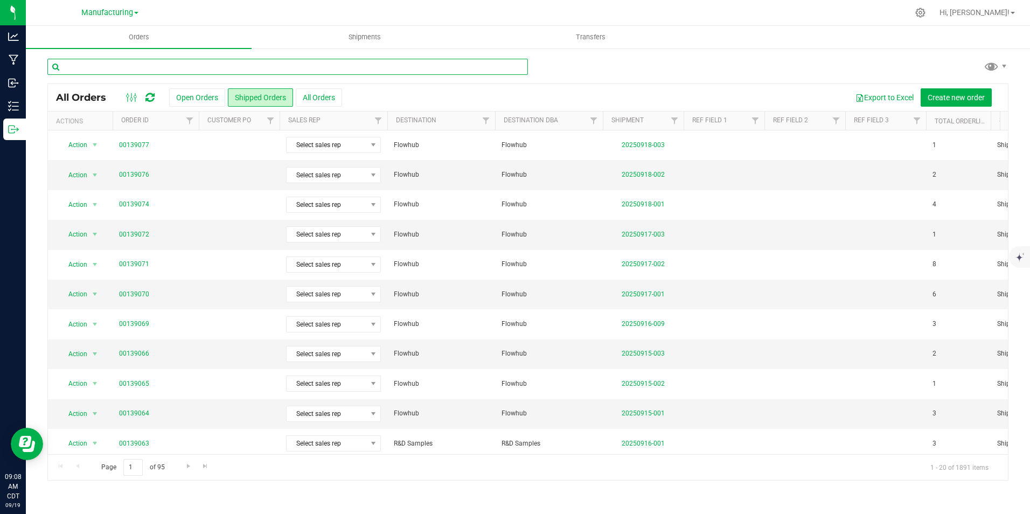
click at [292, 65] on input "text" at bounding box center [287, 67] width 480 height 16
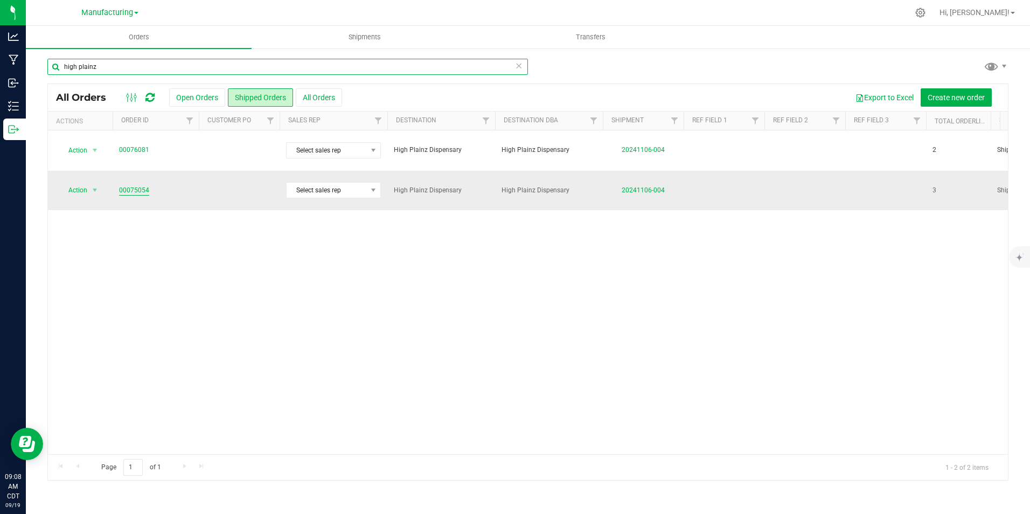
type input "high plainz"
click at [126, 185] on link "00075054" at bounding box center [134, 190] width 30 height 10
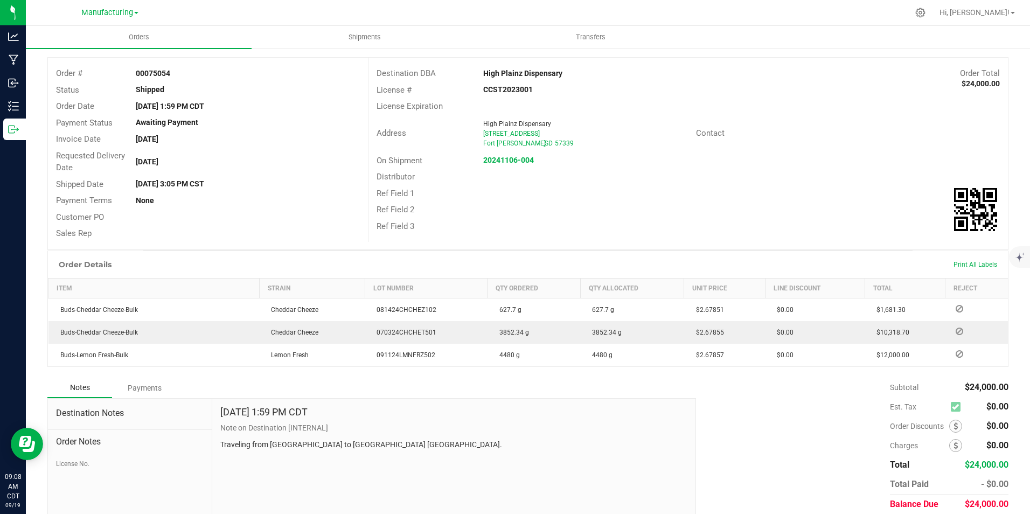
scroll to position [91, 0]
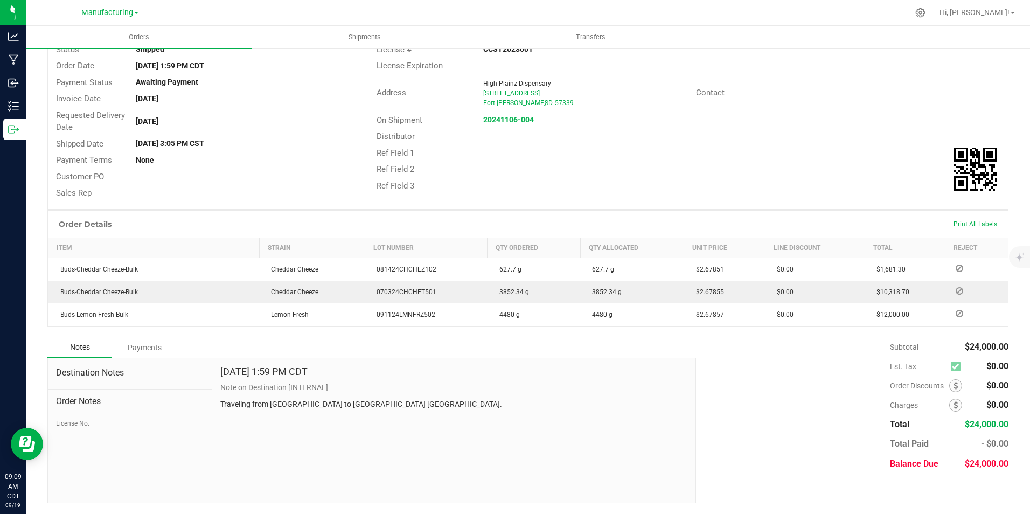
drag, startPoint x: 318, startPoint y: 187, endPoint x: 598, endPoint y: 183, distance: 280.7
click at [598, 183] on div "Ref Field 3" at bounding box center [687, 186] width 639 height 17
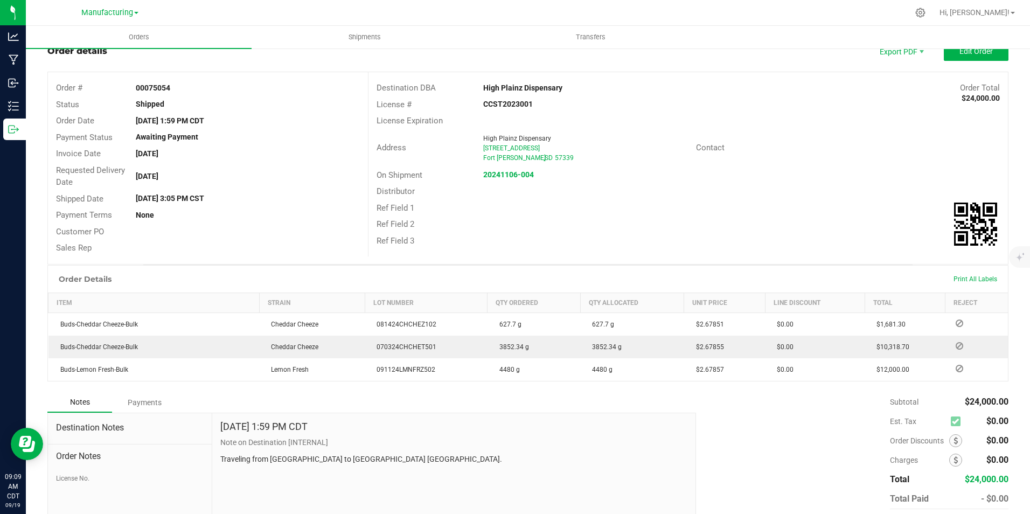
scroll to position [0, 0]
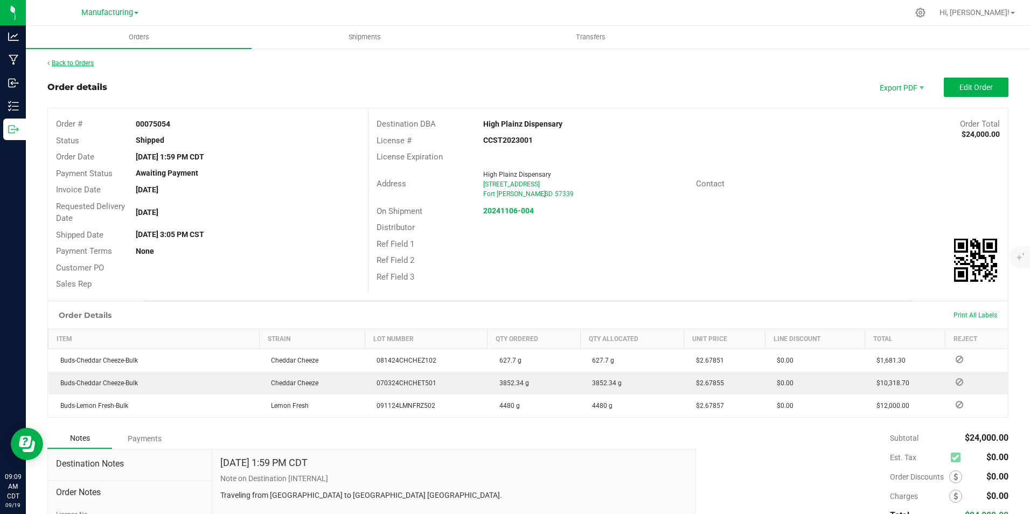
click at [73, 61] on link "Back to Orders" at bounding box center [70, 63] width 46 height 8
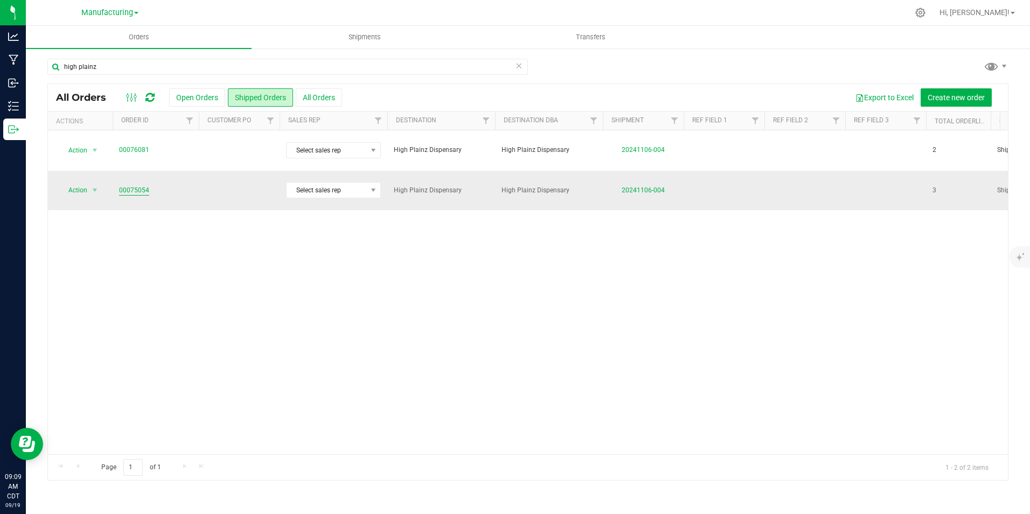
click at [126, 185] on link "00075054" at bounding box center [134, 190] width 30 height 10
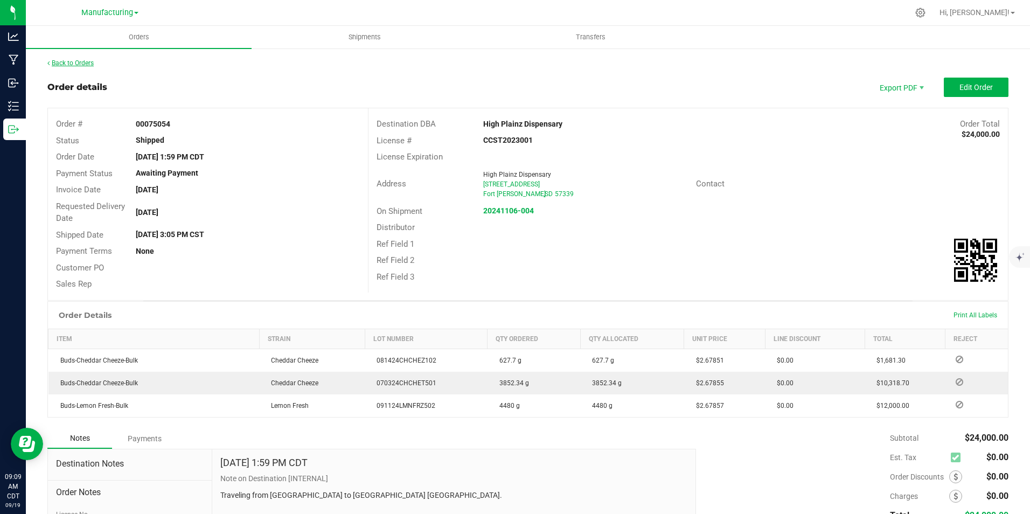
click at [73, 64] on link "Back to Orders" at bounding box center [70, 63] width 46 height 8
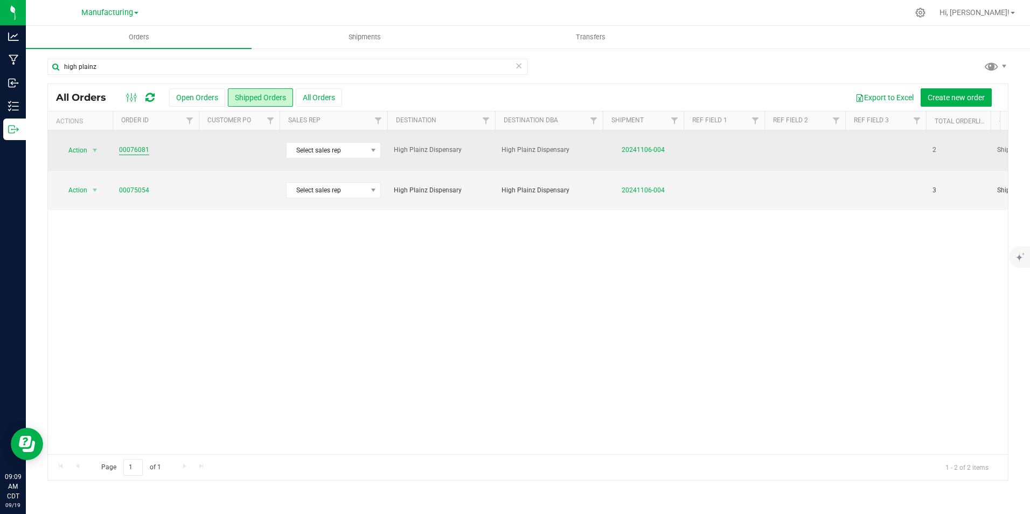
click at [135, 145] on link "00076081" at bounding box center [134, 150] width 30 height 10
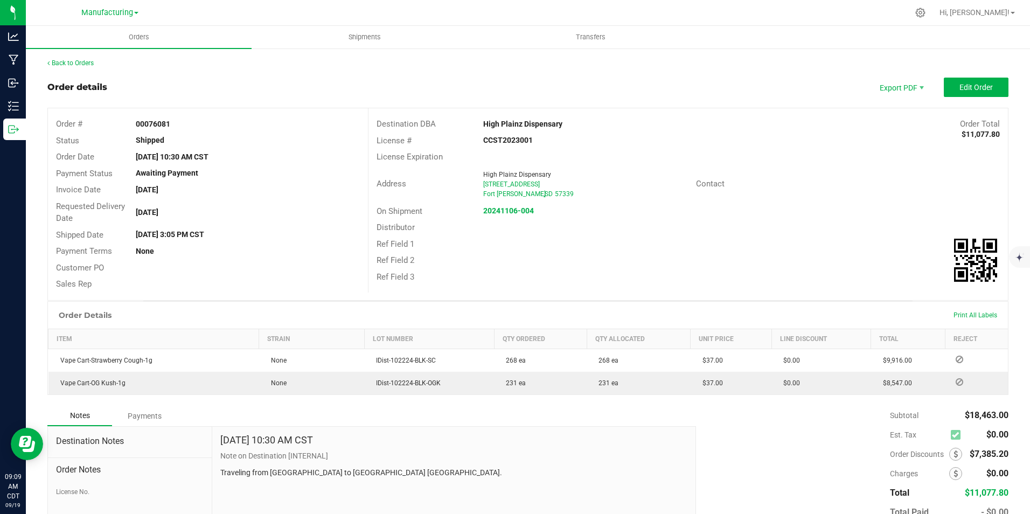
click at [74, 58] on div "Back to Orders Order details Export PDF Edit Order Order # 00076081 Status Ship…" at bounding box center [528, 314] width 1004 height 535
click at [74, 61] on link "Back to Orders" at bounding box center [70, 63] width 46 height 8
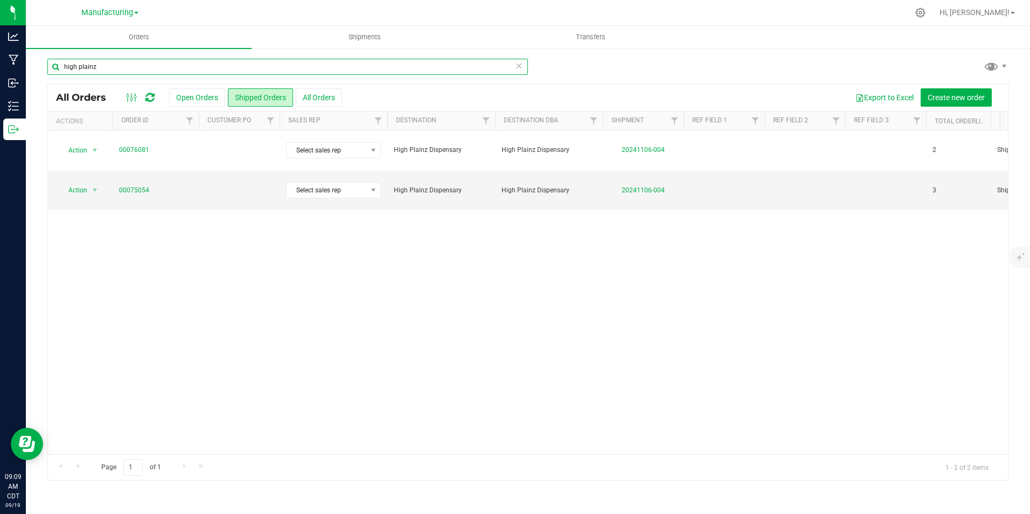
drag, startPoint x: 113, startPoint y: 68, endPoint x: 46, endPoint y: 63, distance: 66.5
click at [45, 64] on div "high plainz All Orders Open Orders Shipped Orders All Orders Export to Excel Cr…" at bounding box center [528, 269] width 1004 height 444
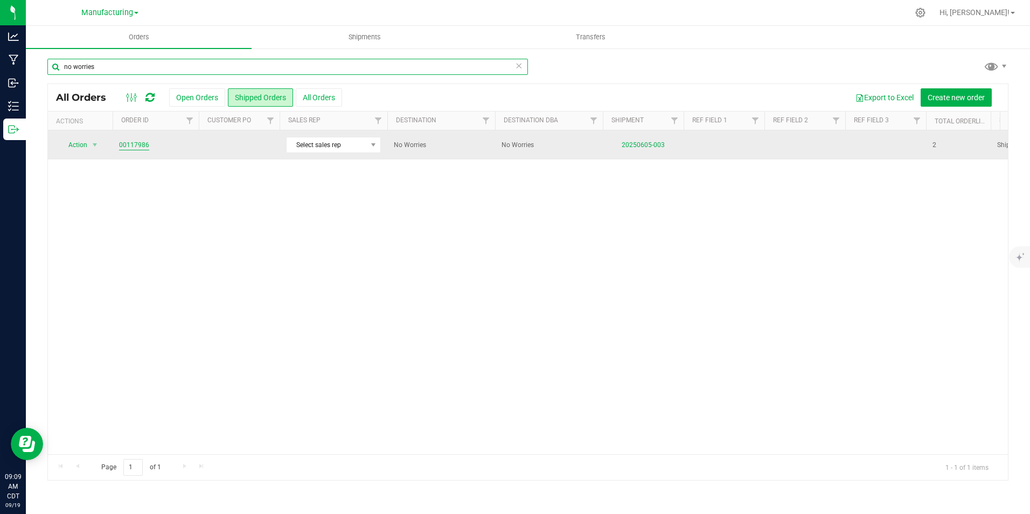
type input "no worries"
click at [136, 147] on link "00117986" at bounding box center [134, 145] width 30 height 10
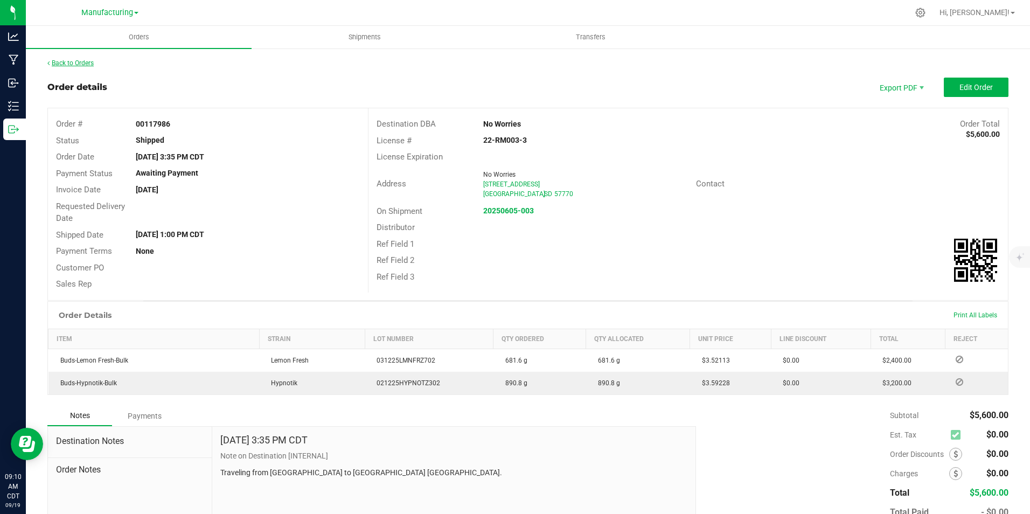
click at [75, 64] on link "Back to Orders" at bounding box center [70, 63] width 46 height 8
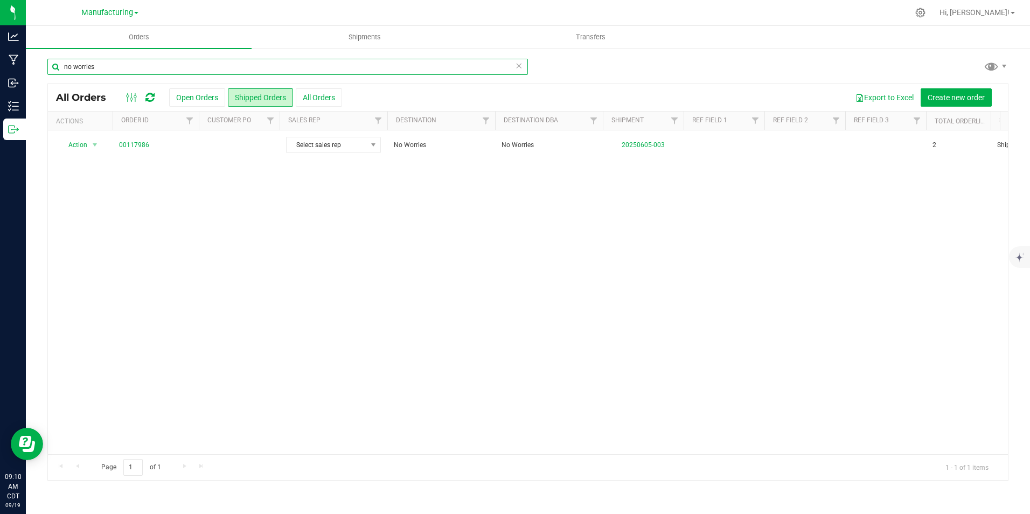
drag, startPoint x: 120, startPoint y: 68, endPoint x: 54, endPoint y: 68, distance: 65.7
click at [54, 68] on input "no worries" at bounding box center [287, 67] width 480 height 16
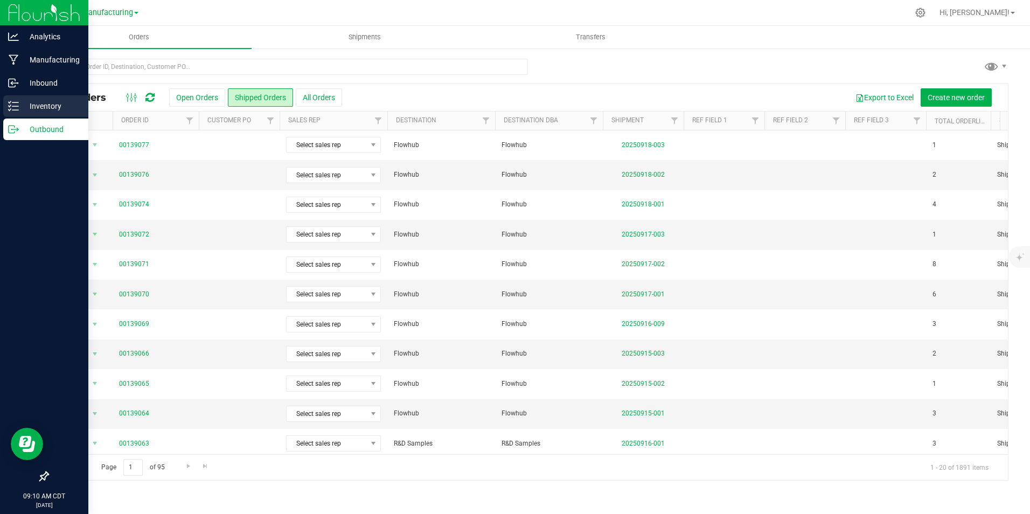
click at [38, 108] on p "Inventory" at bounding box center [51, 106] width 65 height 13
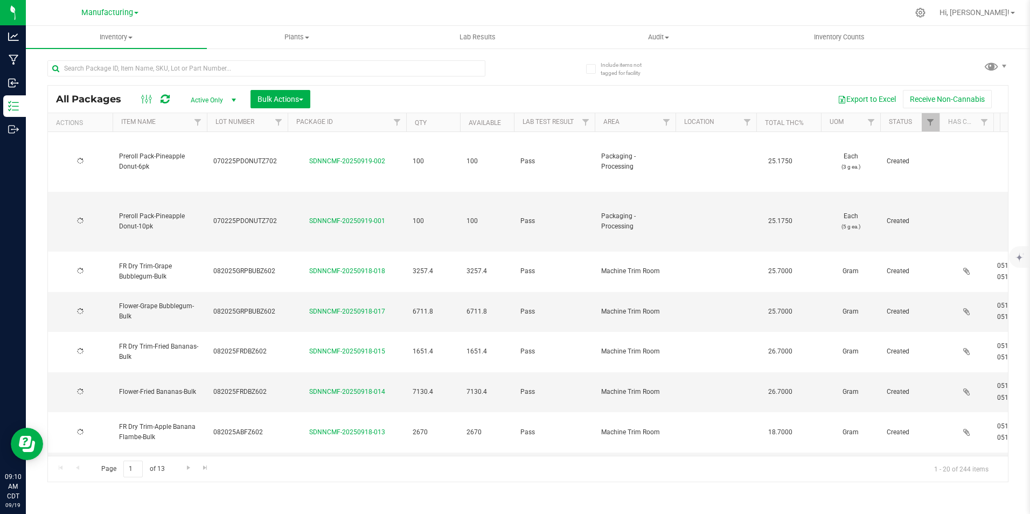
type input "[DATE]"
